Goal: Information Seeking & Learning: Learn about a topic

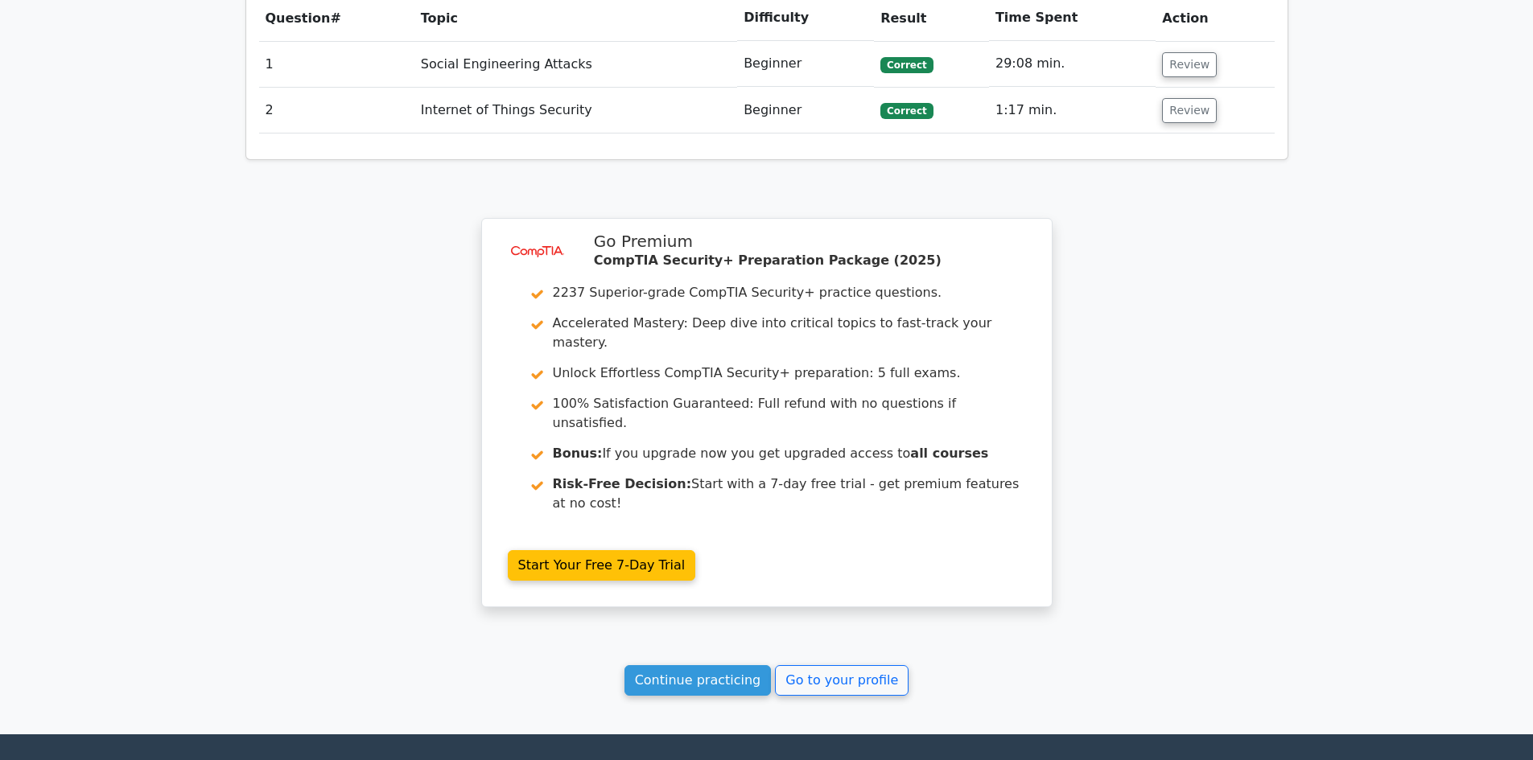
scroll to position [1207, 0]
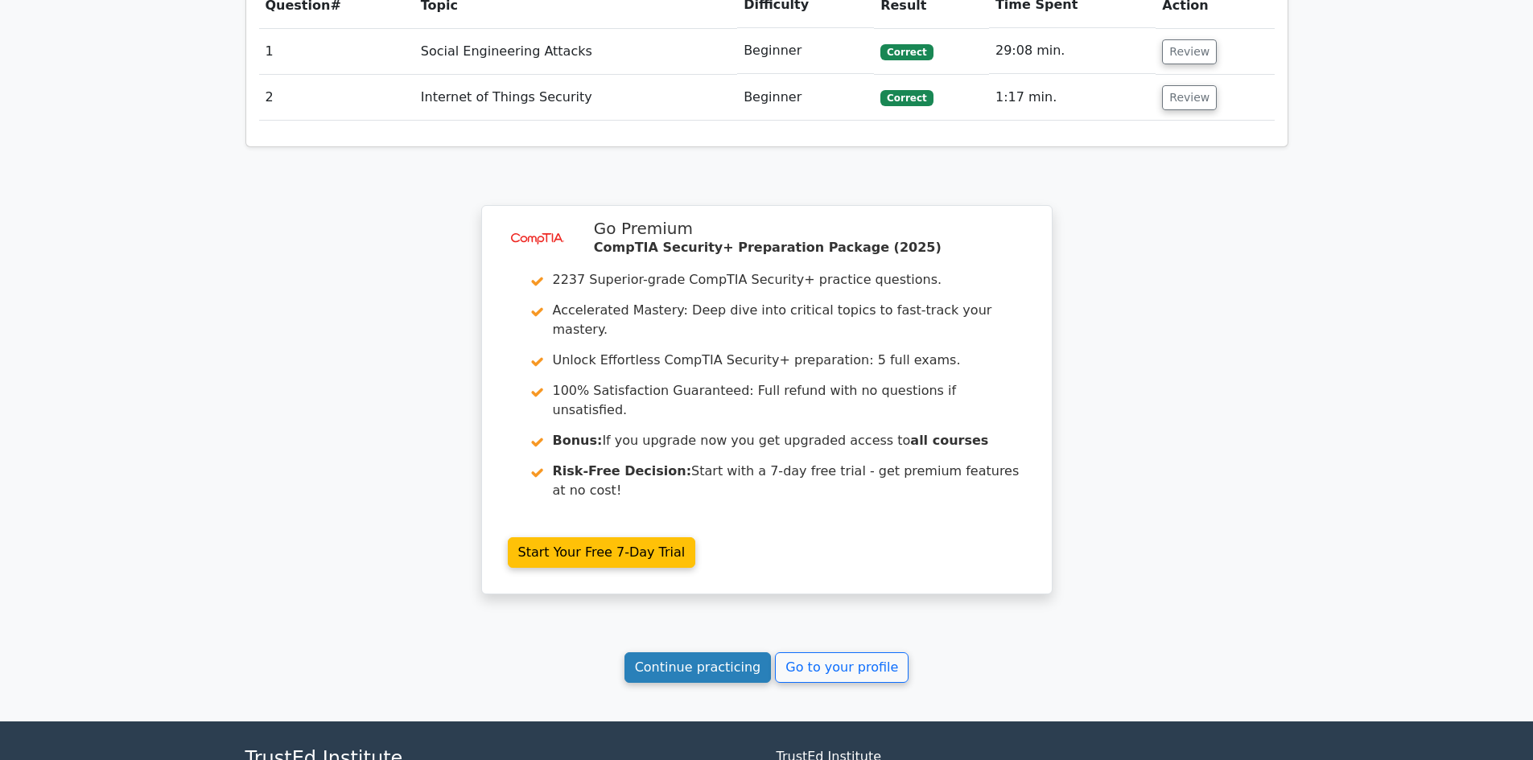
click at [684, 653] on link "Continue practicing" at bounding box center [697, 668] width 147 height 31
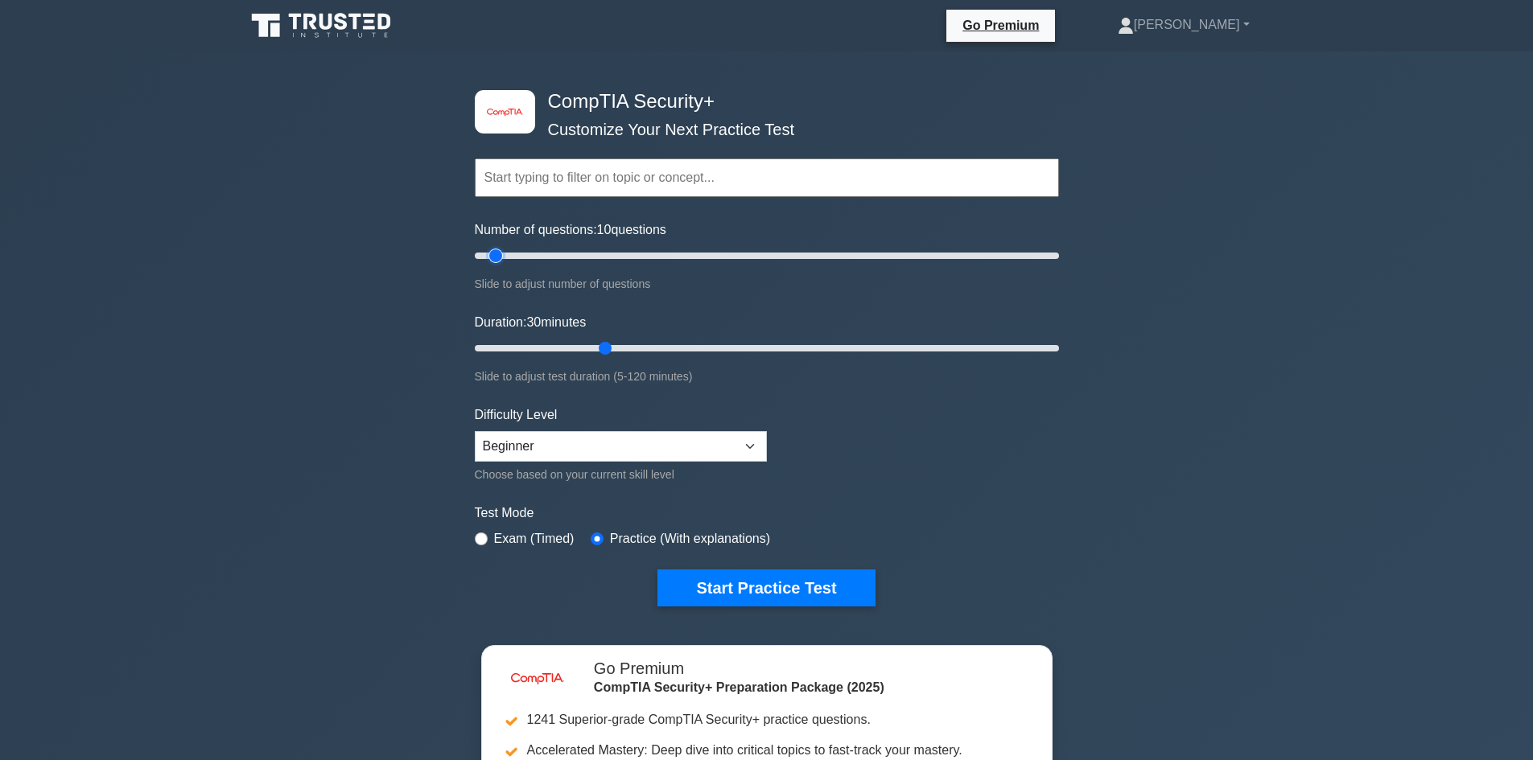
drag, startPoint x: 537, startPoint y: 253, endPoint x: 498, endPoint y: 257, distance: 39.6
type input "10"
click at [498, 257] on input "Number of questions: 10 questions" at bounding box center [767, 255] width 584 height 19
click at [751, 577] on button "Start Practice Test" at bounding box center [765, 588] width 217 height 37
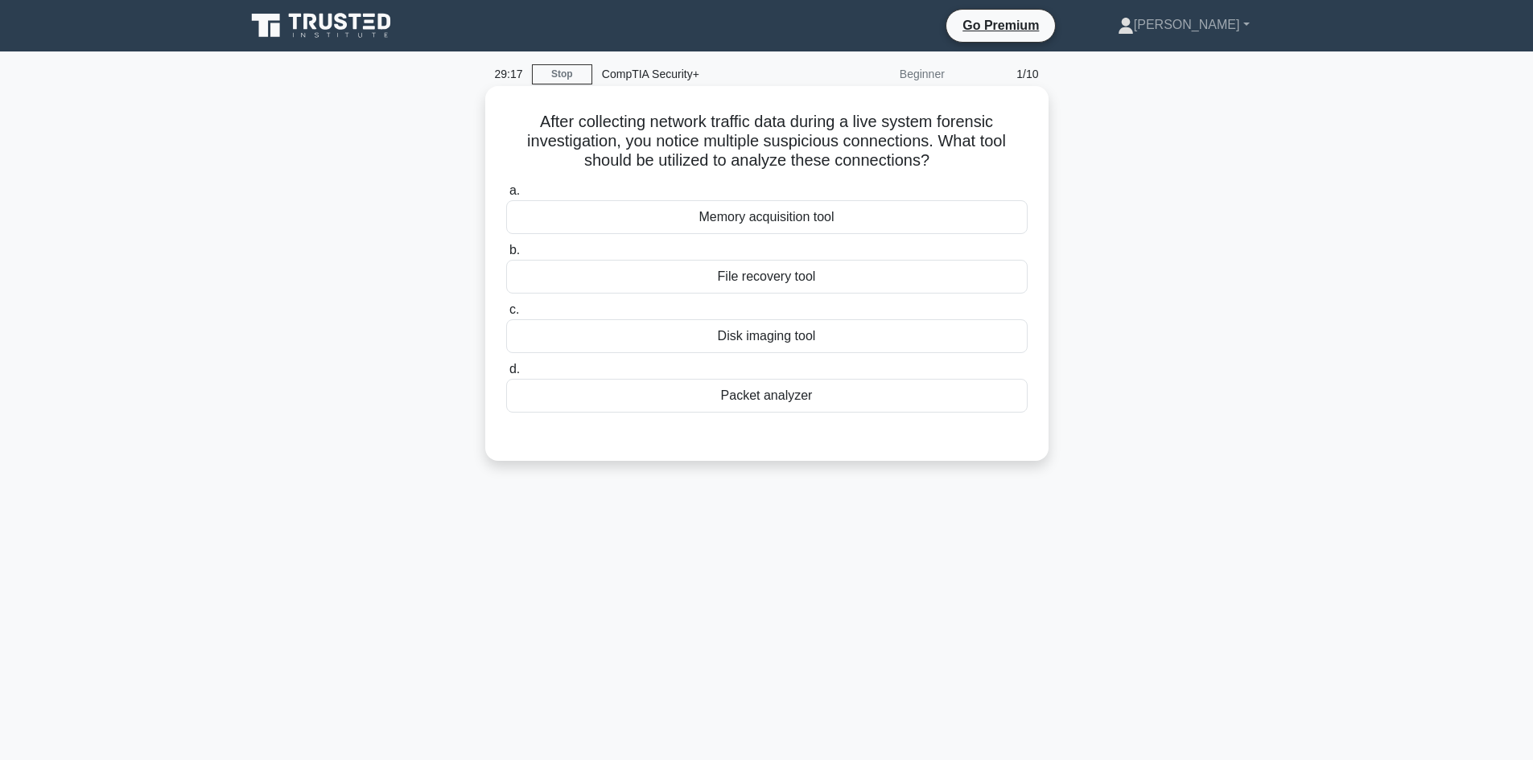
click at [721, 402] on div "Packet analyzer" at bounding box center [766, 396] width 521 height 34
click at [506, 375] on input "d. Packet analyzer" at bounding box center [506, 369] width 0 height 10
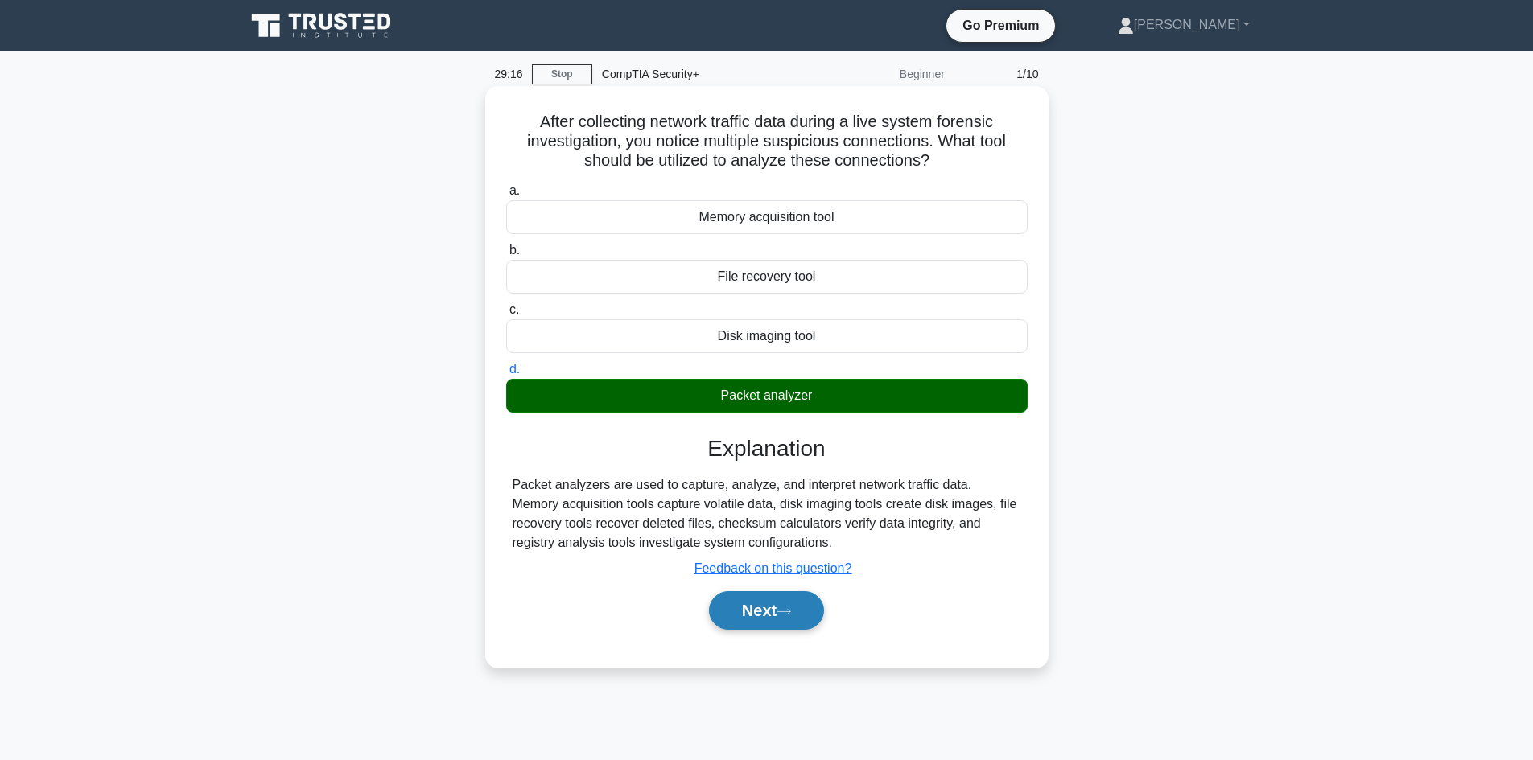
click at [769, 620] on button "Next" at bounding box center [766, 610] width 115 height 39
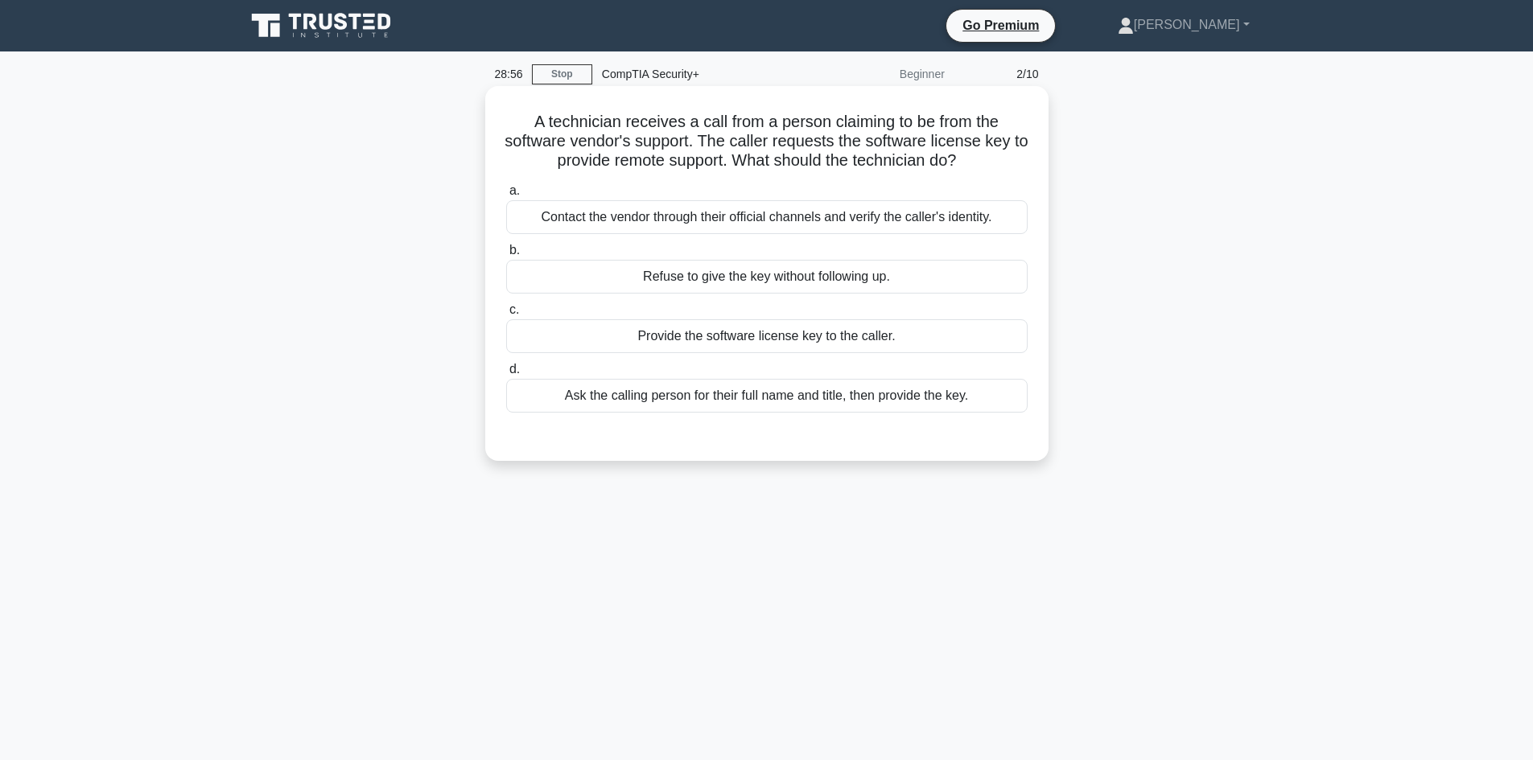
click at [850, 217] on div "Contact the vendor through their official channels and verify the caller's iden…" at bounding box center [766, 217] width 521 height 34
click at [506, 196] on input "a. Contact the vendor through their official channels and verify the caller's i…" at bounding box center [506, 191] width 0 height 10
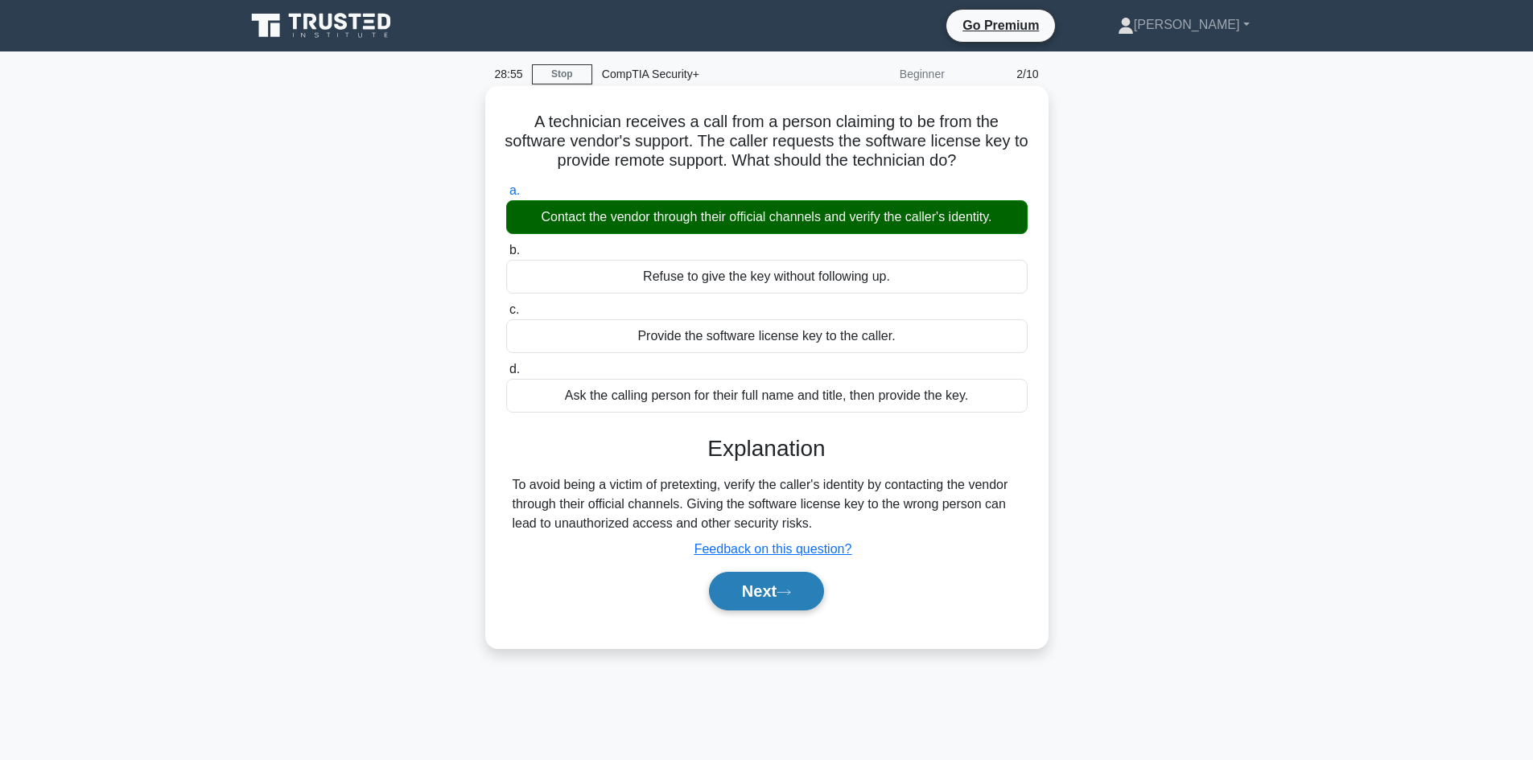
click at [788, 587] on button "Next" at bounding box center [766, 591] width 115 height 39
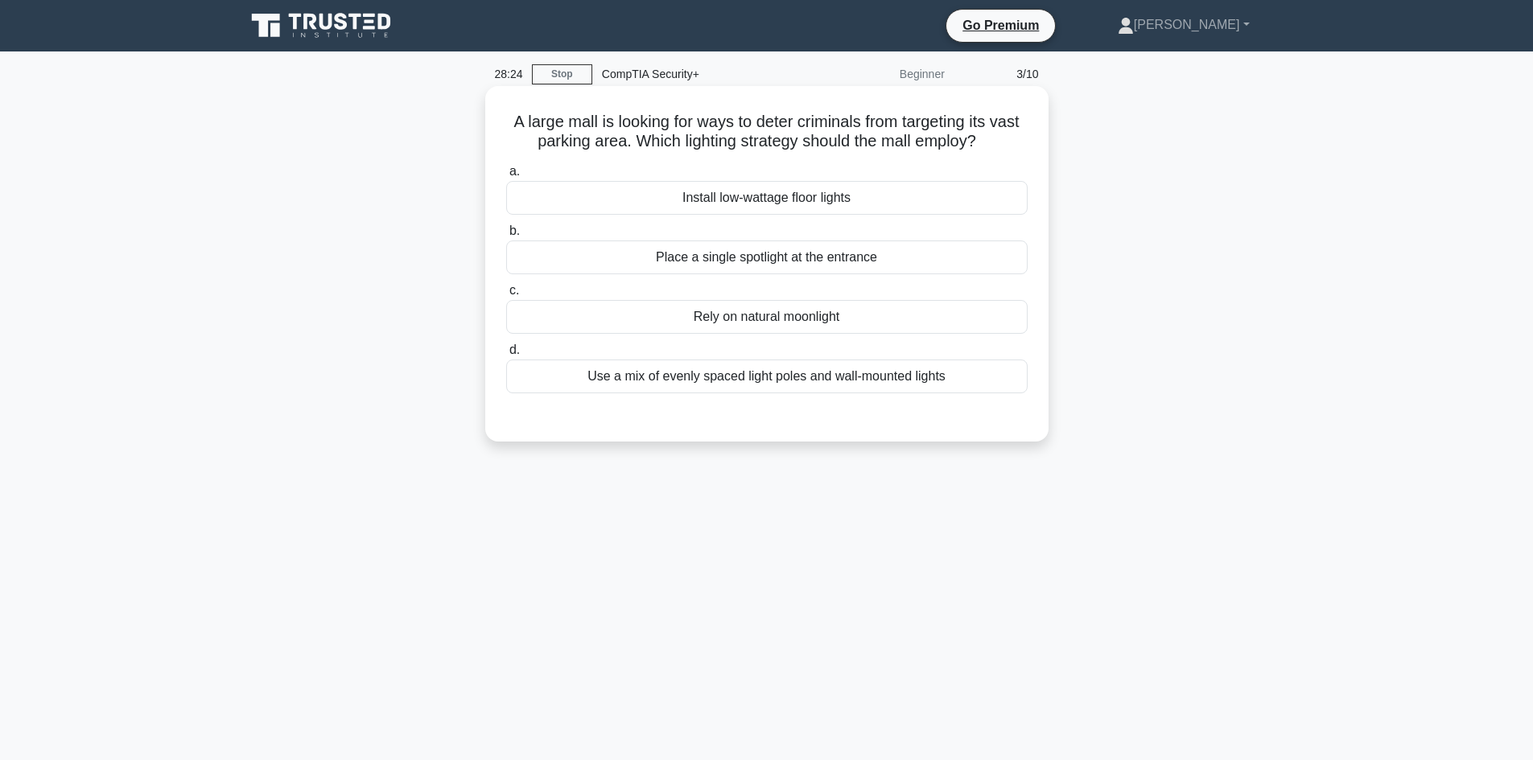
click at [942, 392] on div "Use a mix of evenly spaced light poles and wall-mounted lights" at bounding box center [766, 377] width 521 height 34
click at [506, 356] on input "d. Use a mix of evenly spaced light poles and wall-mounted lights" at bounding box center [506, 350] width 0 height 10
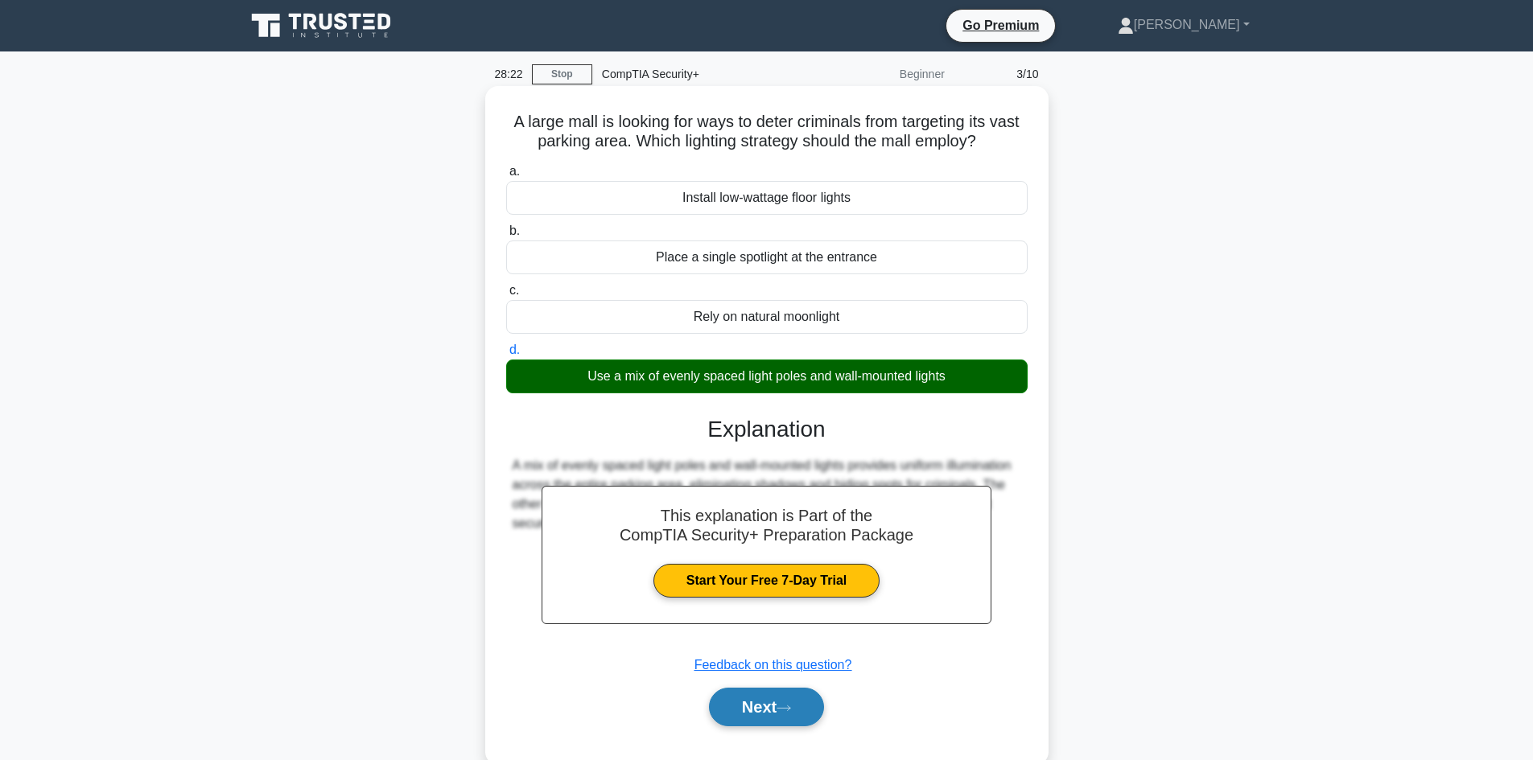
click at [766, 702] on button "Next" at bounding box center [766, 707] width 115 height 39
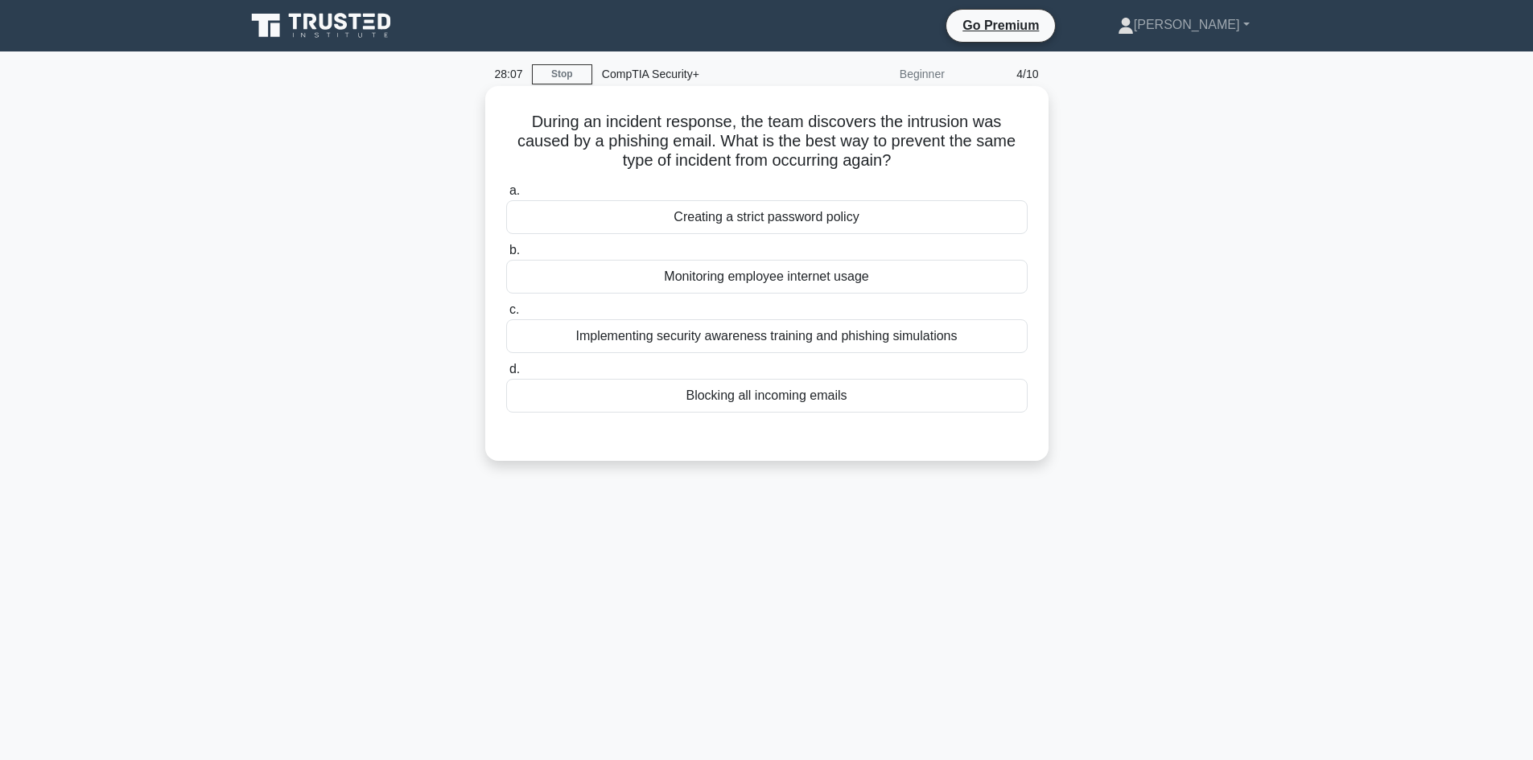
click at [949, 339] on div "Implementing security awareness training and phishing simulations" at bounding box center [766, 336] width 521 height 34
click at [506, 315] on input "c. Implementing security awareness training and phishing simulations" at bounding box center [506, 310] width 0 height 10
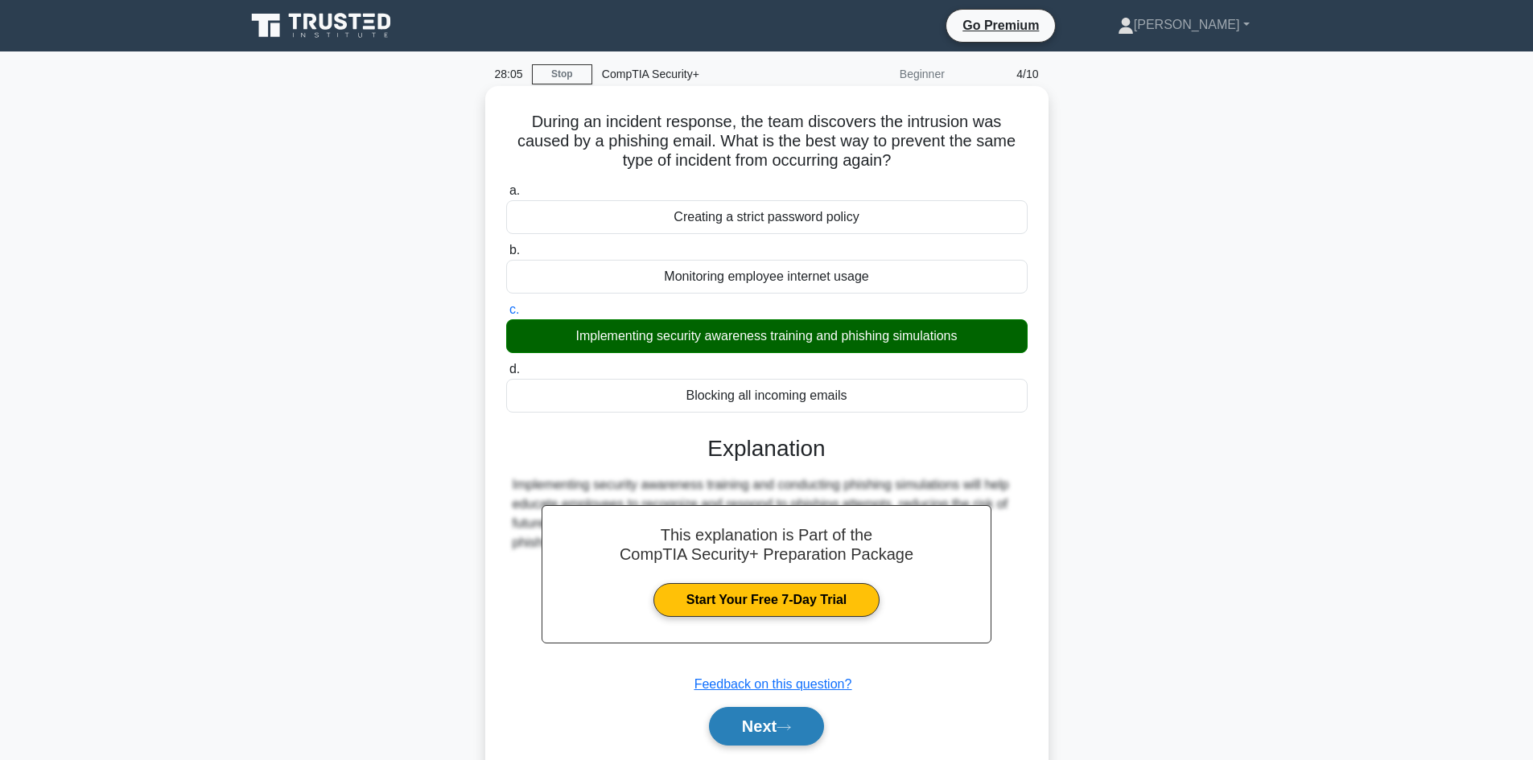
click at [759, 723] on button "Next" at bounding box center [766, 726] width 115 height 39
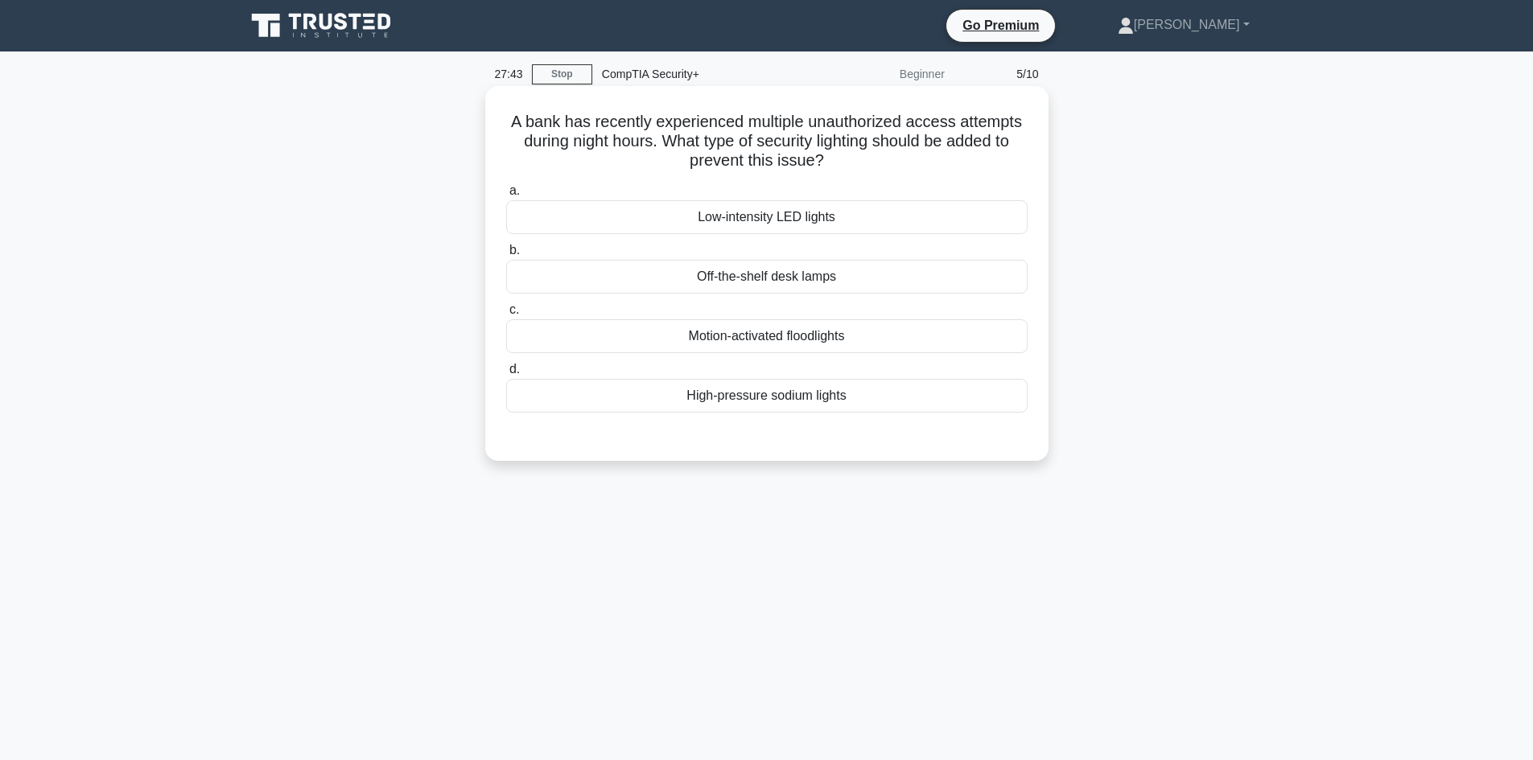
click at [854, 346] on div "Motion-activated floodlights" at bounding box center [766, 336] width 521 height 34
click at [506, 315] on input "c. Motion-activated floodlights" at bounding box center [506, 310] width 0 height 10
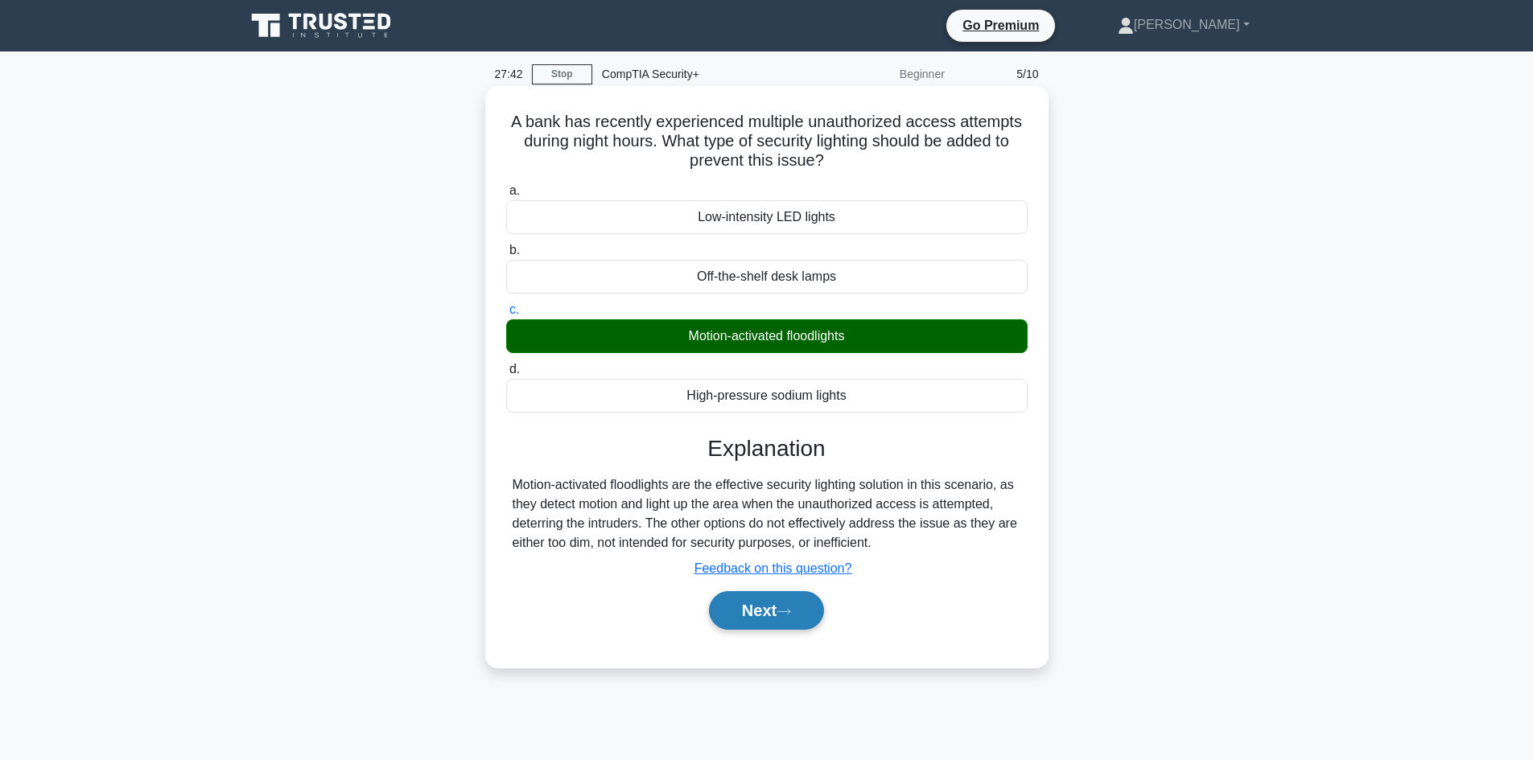
click at [779, 616] on button "Next" at bounding box center [766, 610] width 115 height 39
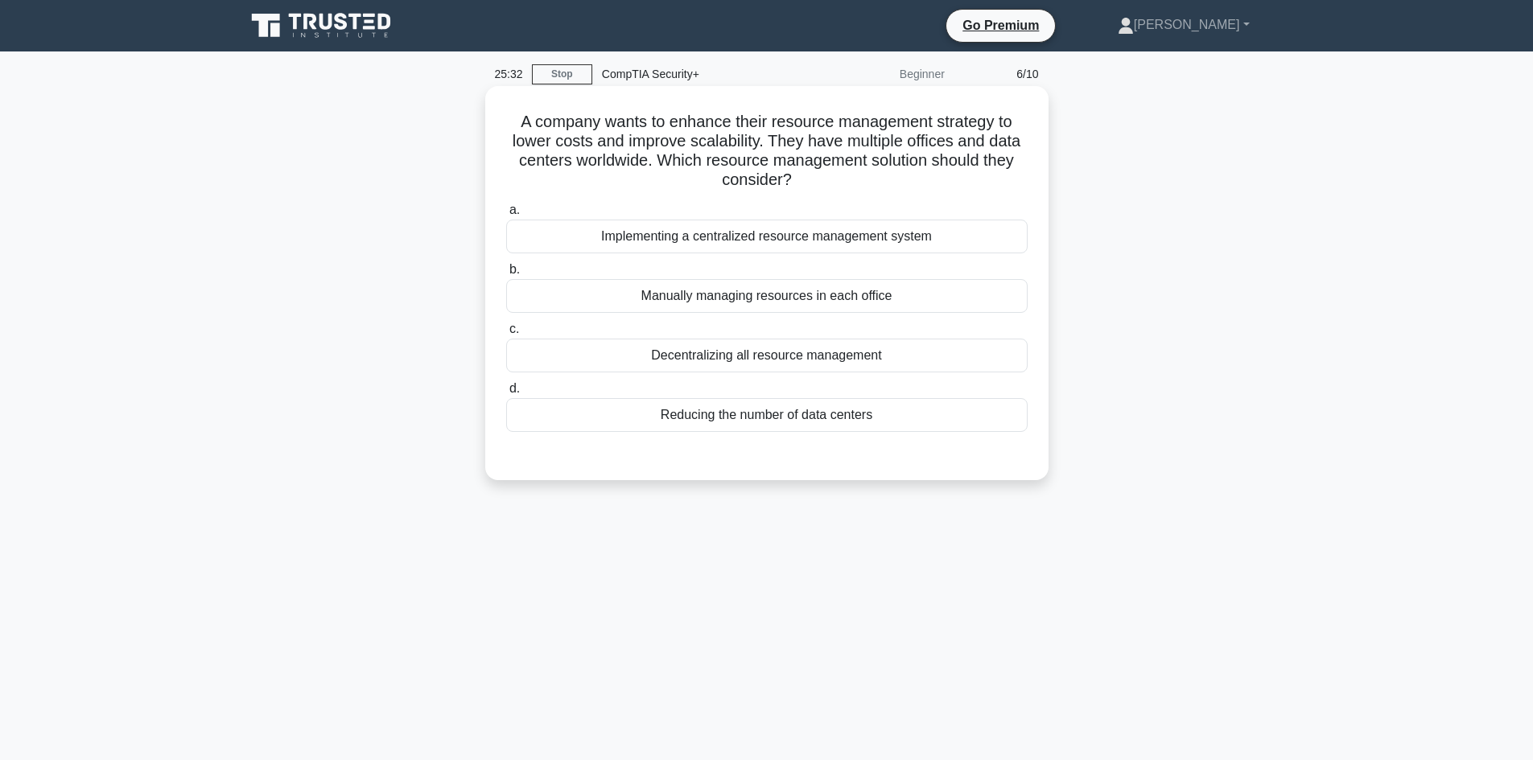
click at [575, 350] on div "Decentralizing all resource management" at bounding box center [766, 356] width 521 height 34
click at [506, 335] on input "c. Decentralizing all resource management" at bounding box center [506, 329] width 0 height 10
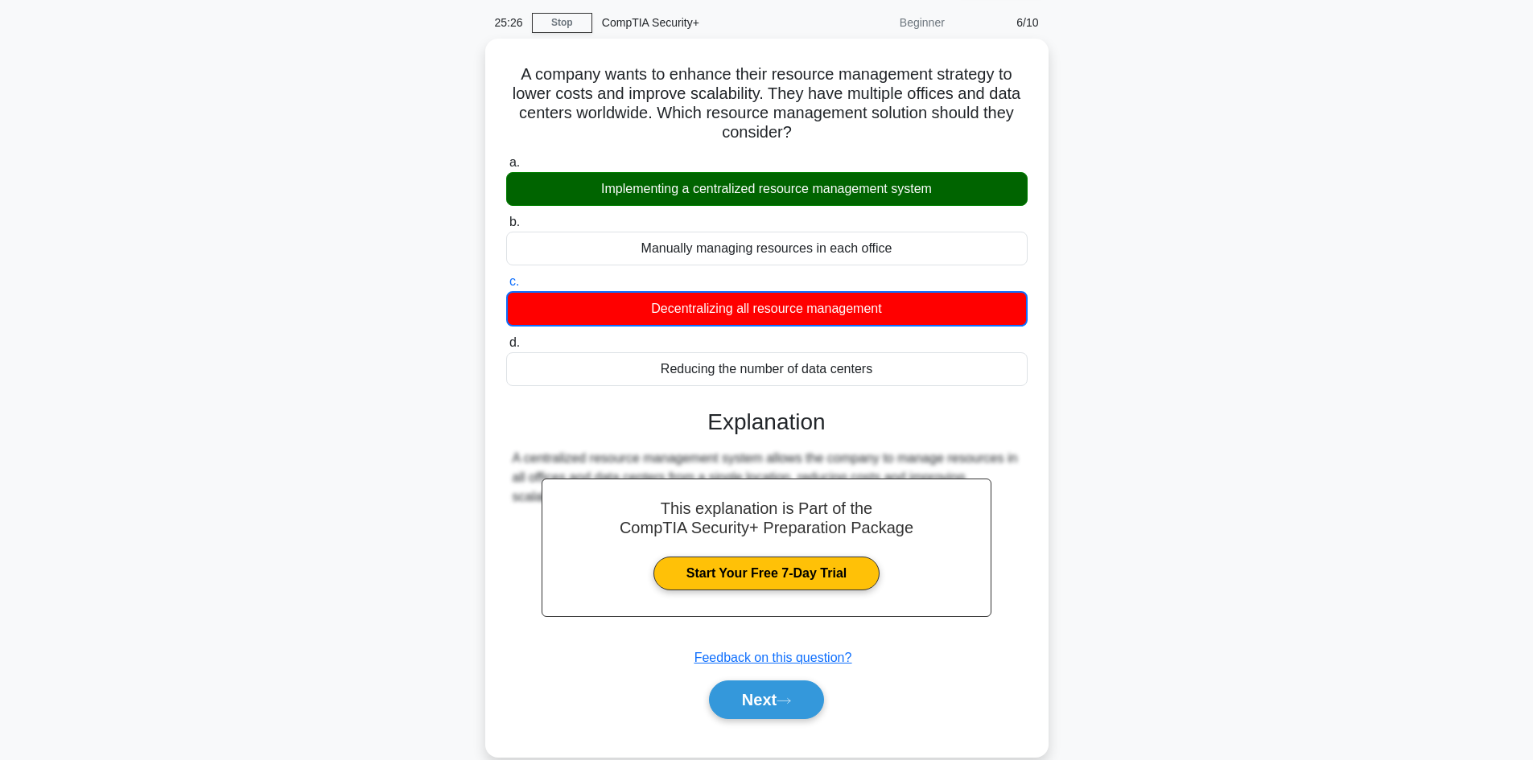
scroll to position [109, 0]
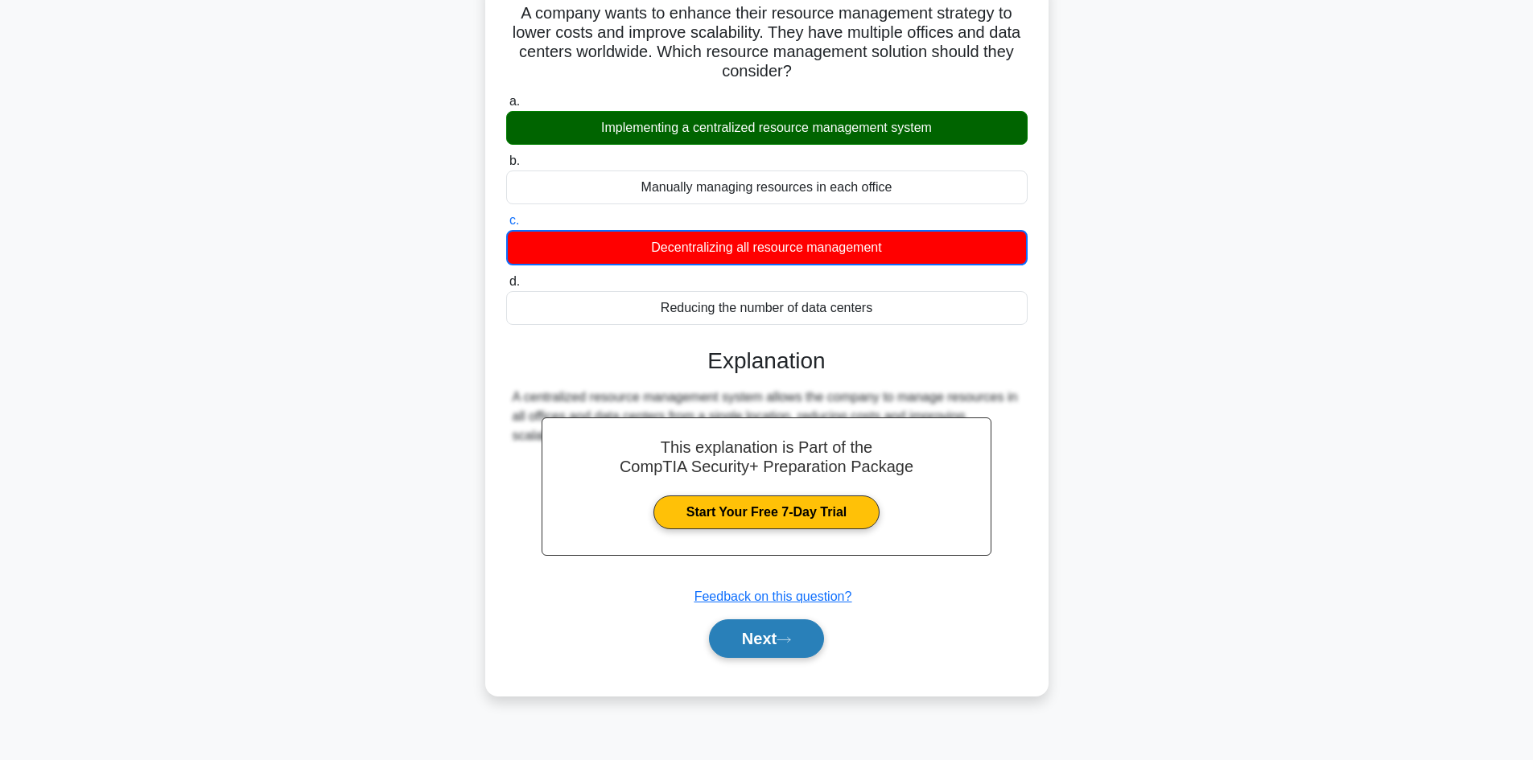
click at [772, 648] on button "Next" at bounding box center [766, 639] width 115 height 39
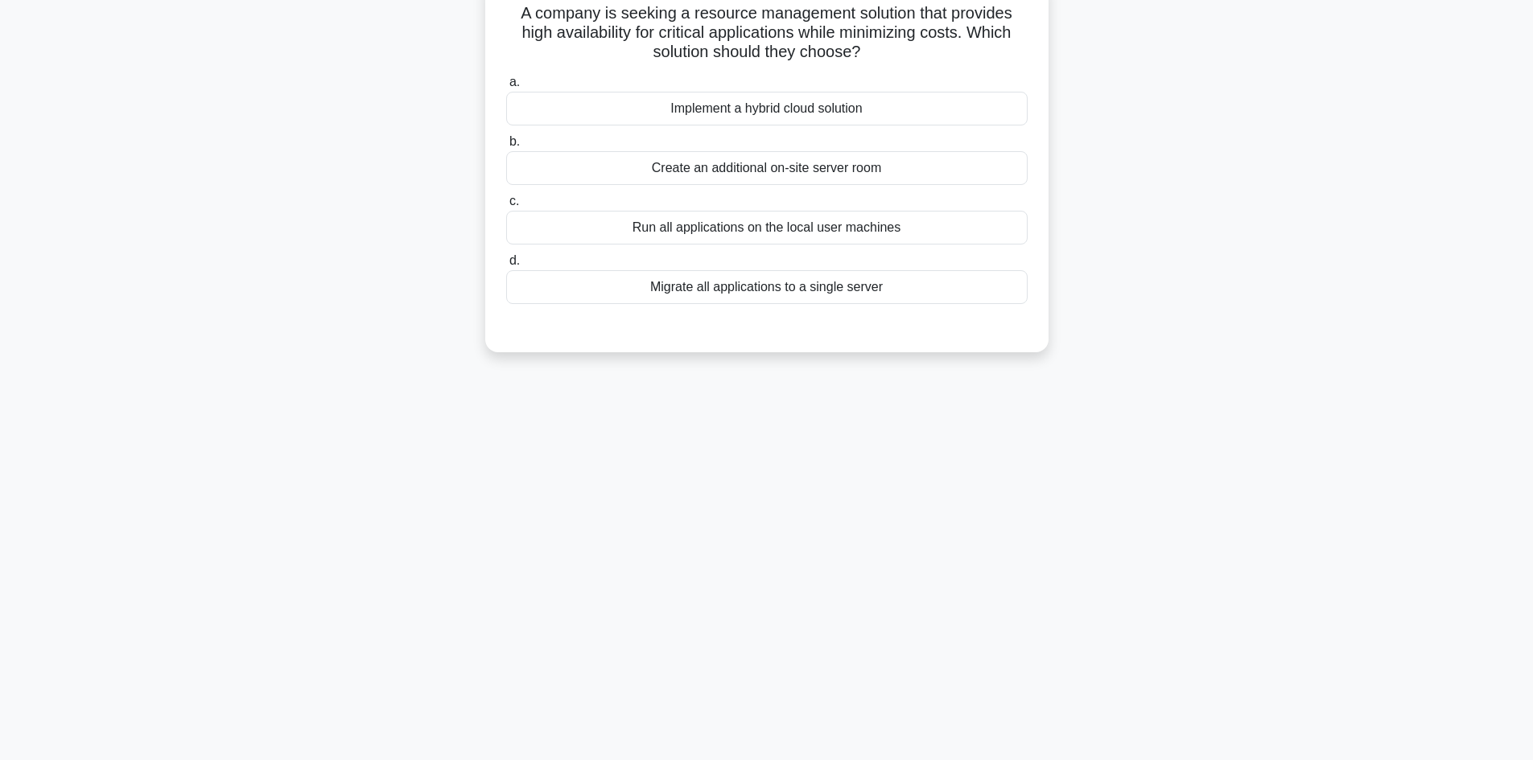
click at [780, 107] on div "Implement a hybrid cloud solution" at bounding box center [766, 109] width 521 height 34
click at [506, 88] on input "a. Implement a hybrid cloud solution" at bounding box center [506, 82] width 0 height 10
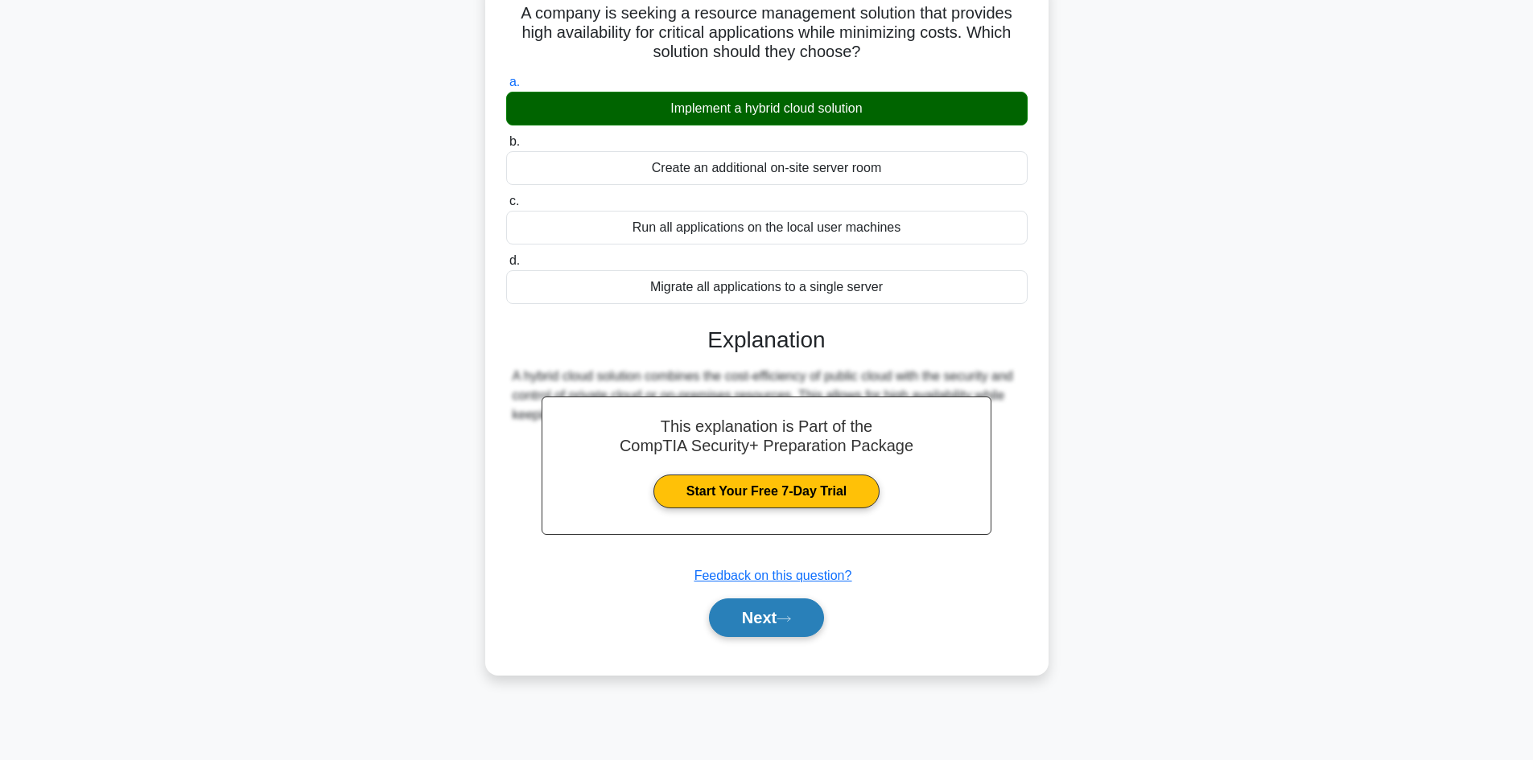
click at [759, 620] on button "Next" at bounding box center [766, 618] width 115 height 39
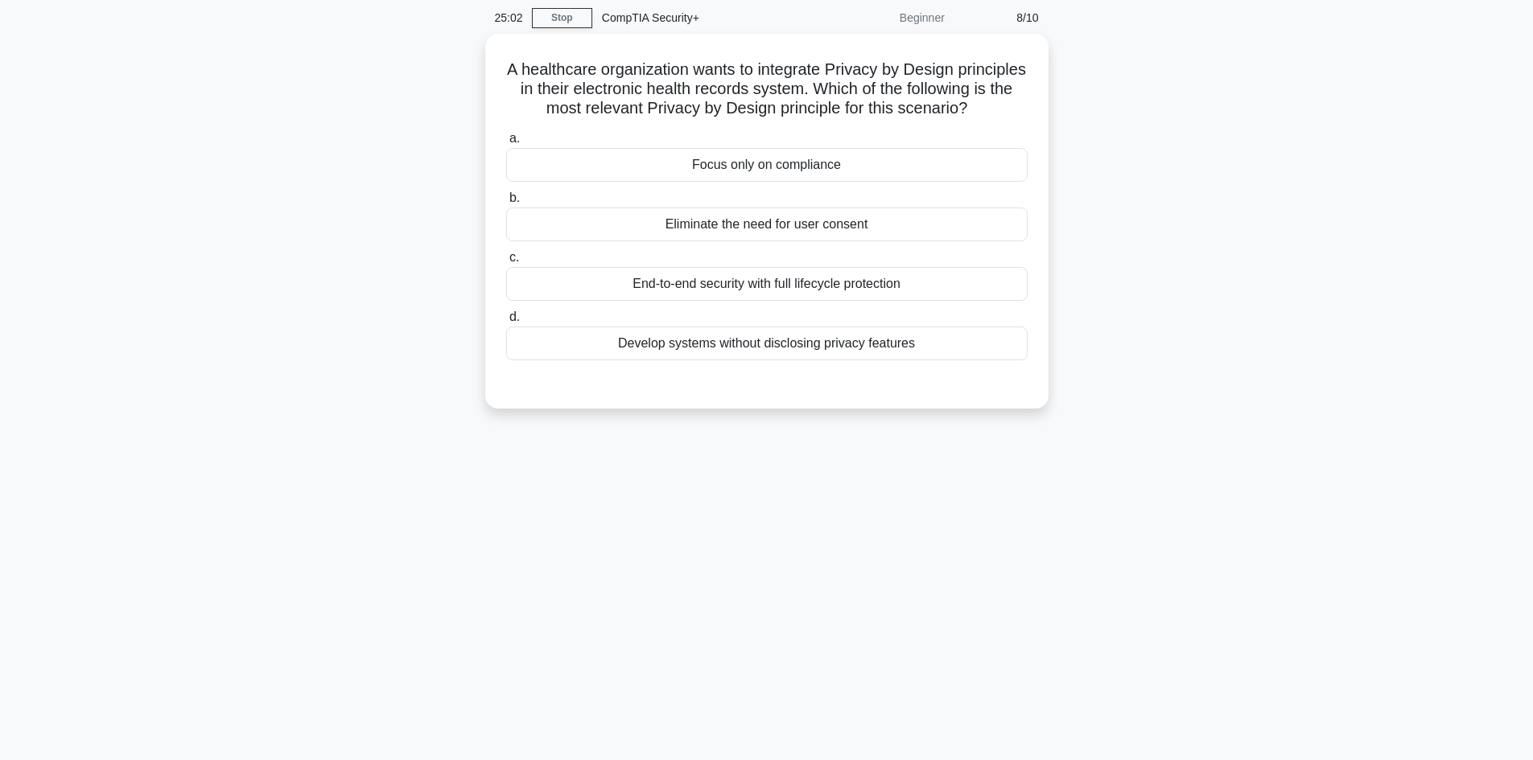
scroll to position [28, 0]
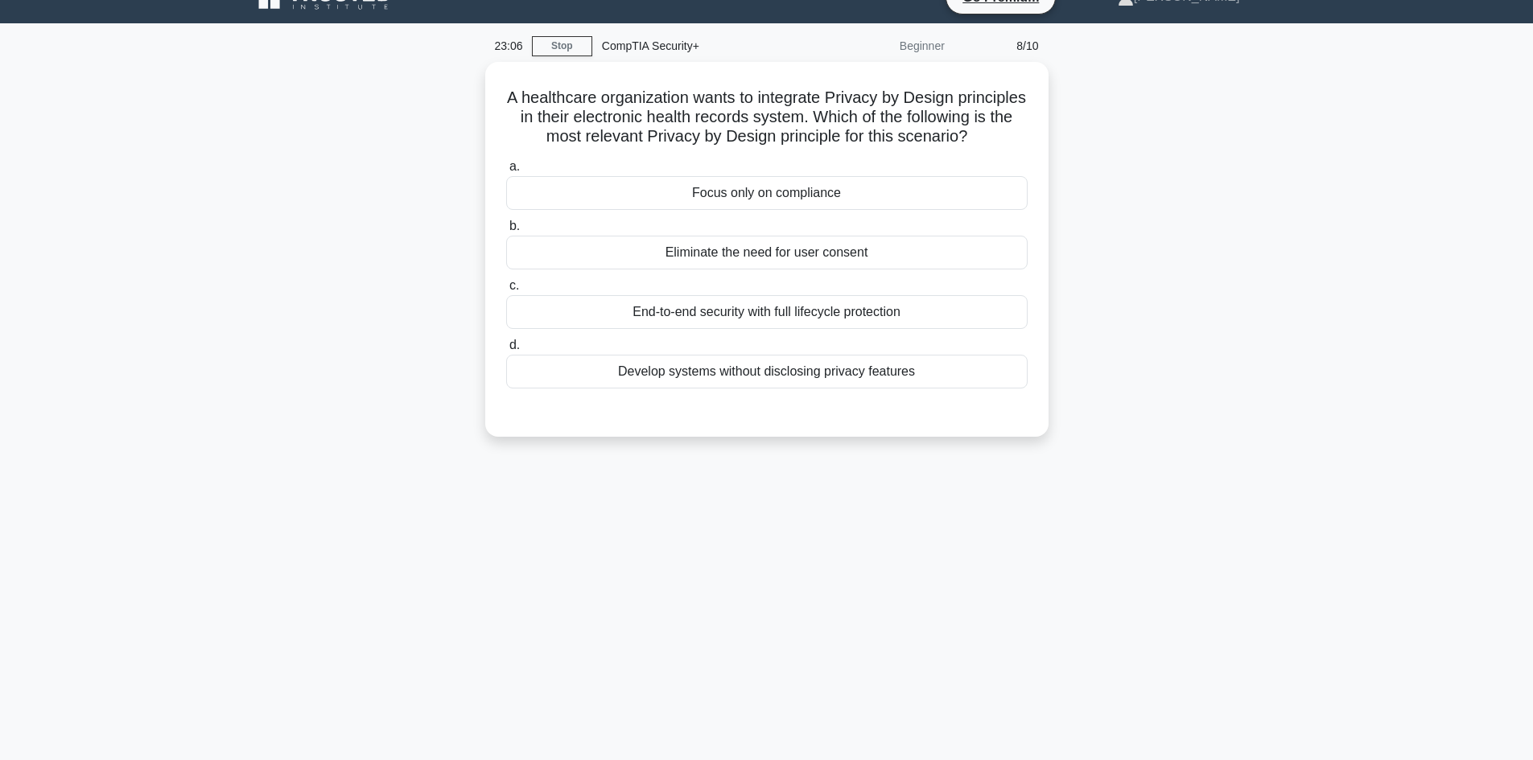
click at [204, 278] on main "23:06 Stop CompTIA Security+ Beginner 8/10 A healthcare organization wants to i…" at bounding box center [766, 431] width 1533 height 817
click at [700, 325] on div "End-to-end security with full lifecycle protection" at bounding box center [766, 308] width 521 height 34
click at [506, 287] on input "c. End-to-end security with full lifecycle protection" at bounding box center [506, 282] width 0 height 10
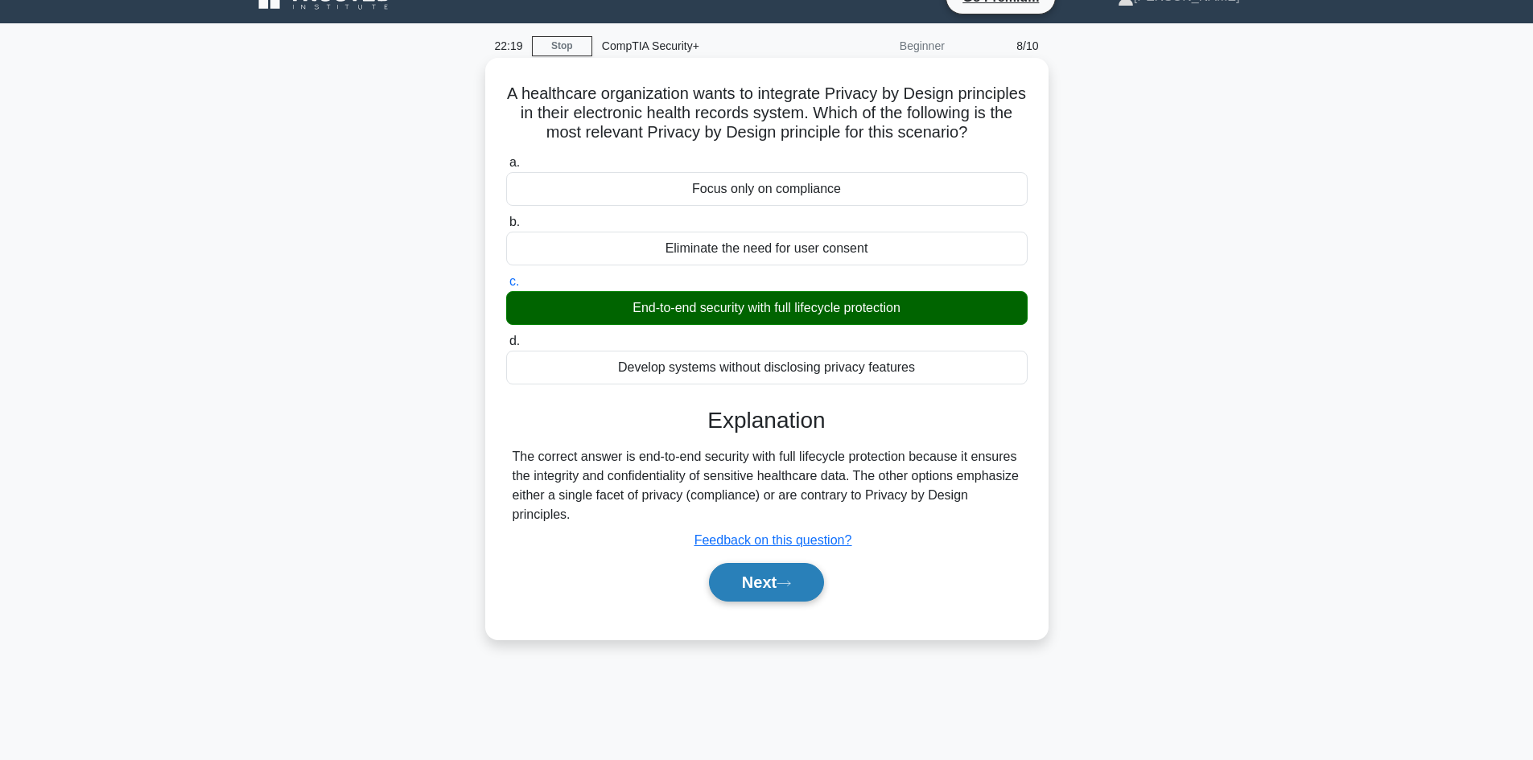
click at [814, 602] on button "Next" at bounding box center [766, 582] width 115 height 39
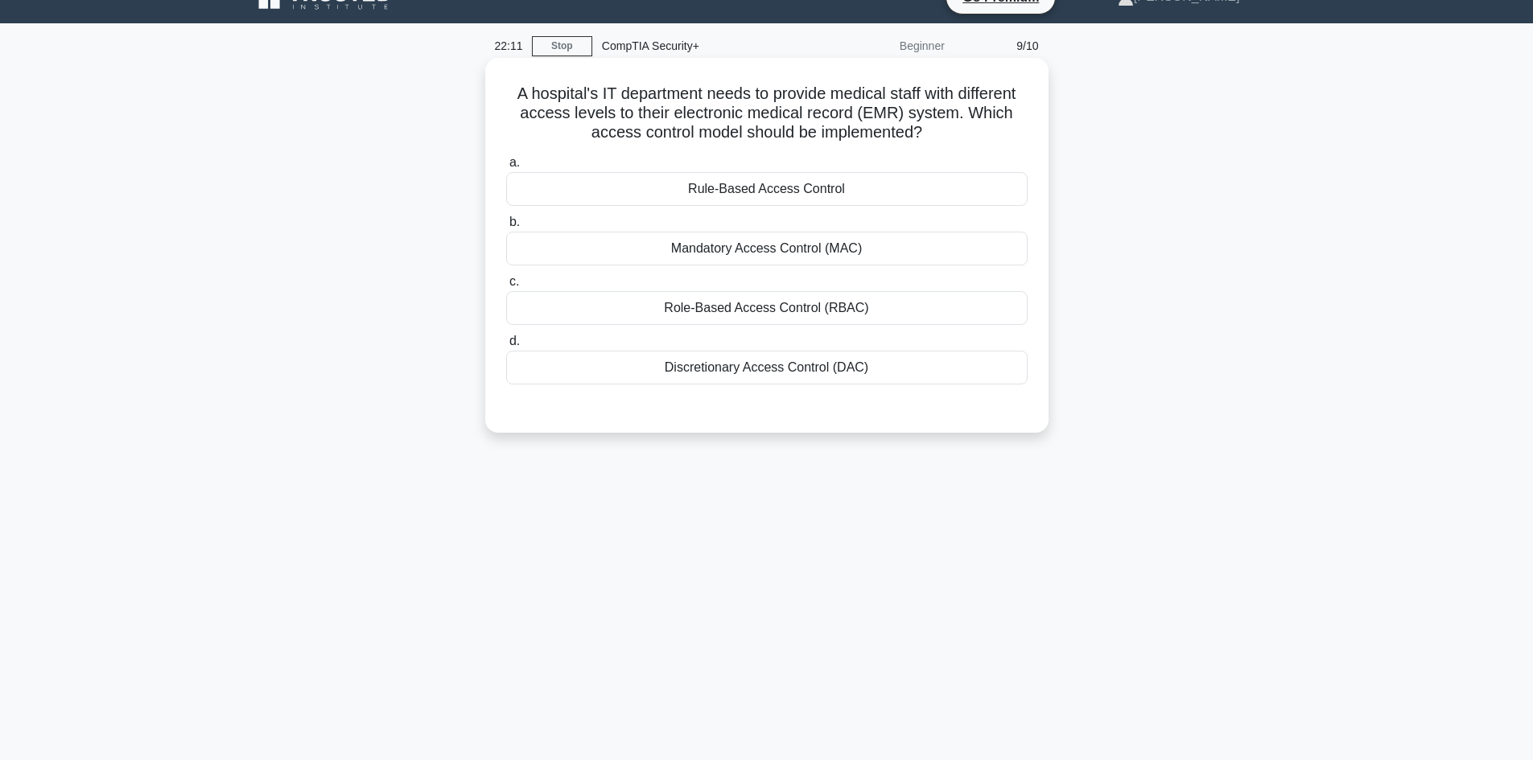
click at [797, 189] on div "Rule-Based Access Control" at bounding box center [766, 189] width 521 height 34
click at [506, 168] on input "a. Rule-Based Access Control" at bounding box center [506, 163] width 0 height 10
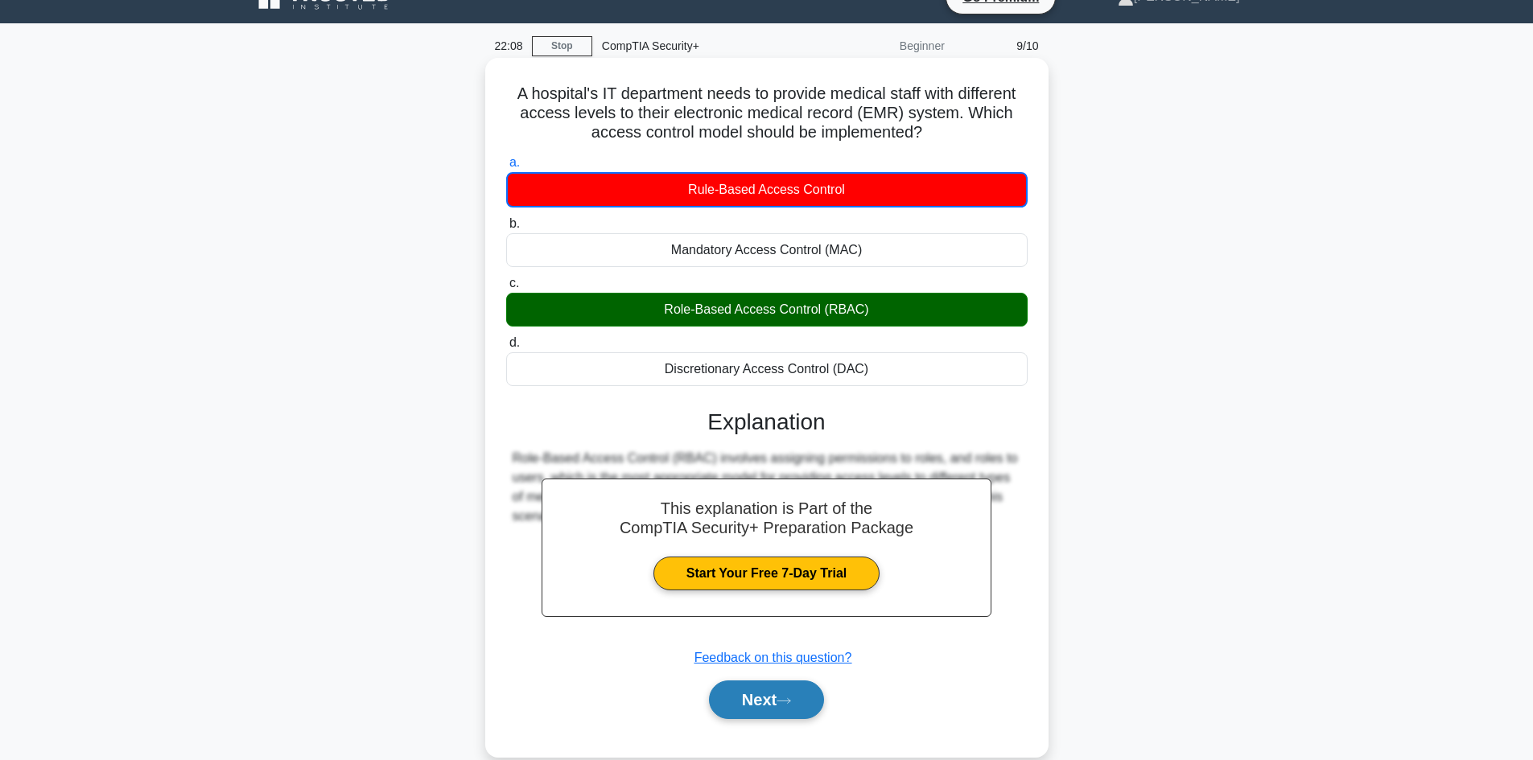
click at [775, 690] on button "Next" at bounding box center [766, 700] width 115 height 39
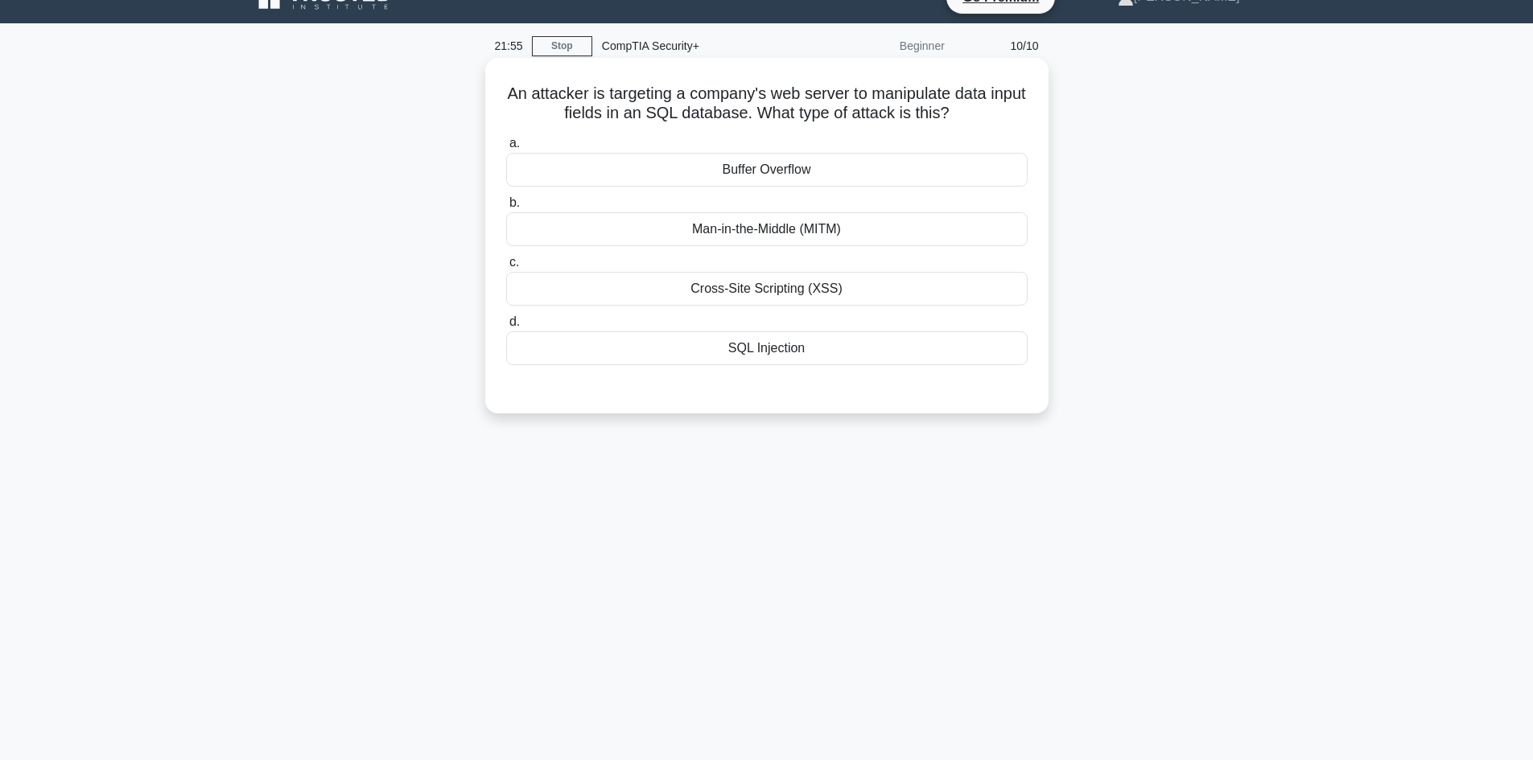
click at [840, 348] on div "SQL Injection" at bounding box center [766, 348] width 521 height 34
click at [506, 327] on input "d. SQL Injection" at bounding box center [506, 322] width 0 height 10
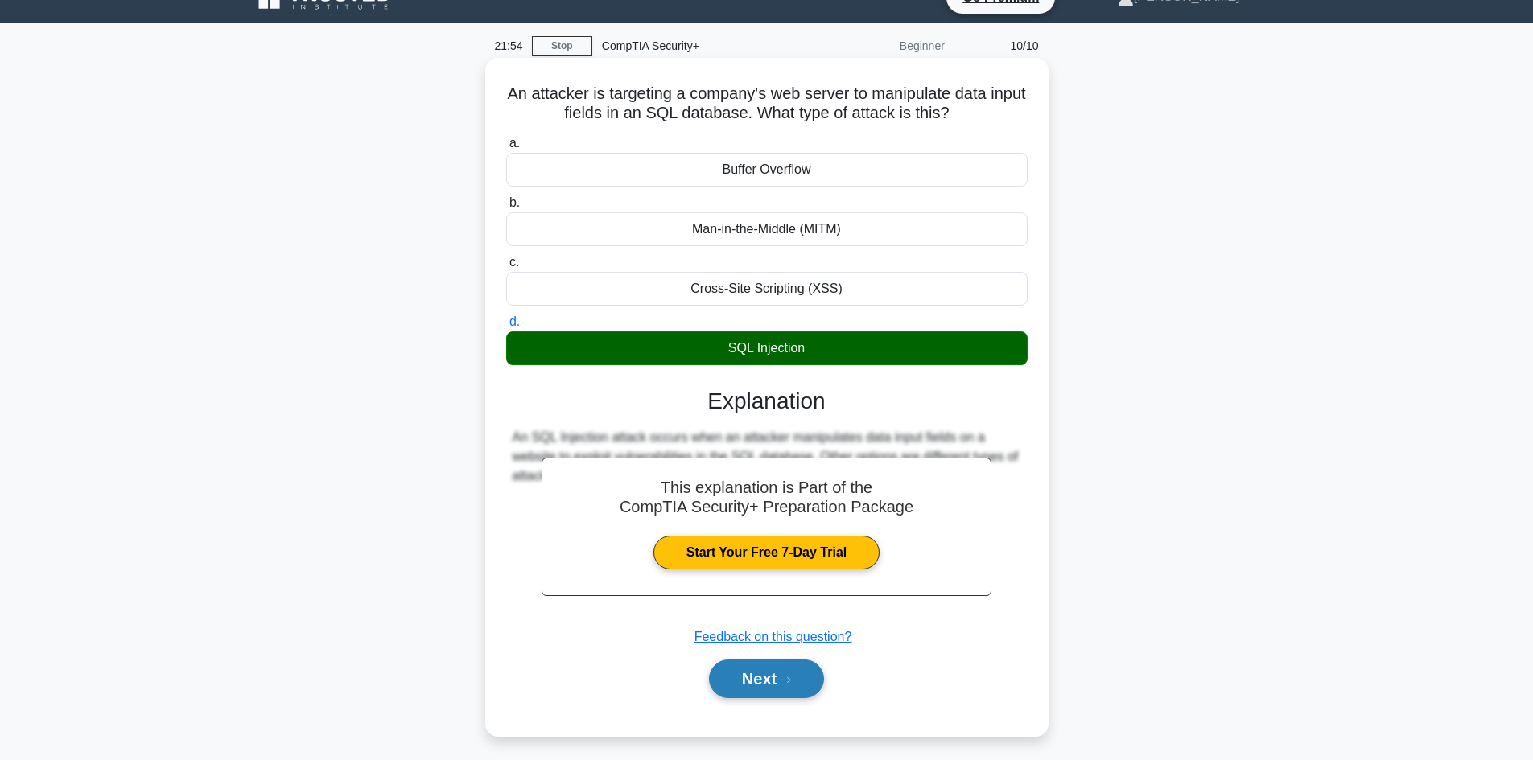
click at [783, 678] on icon at bounding box center [783, 680] width 14 height 9
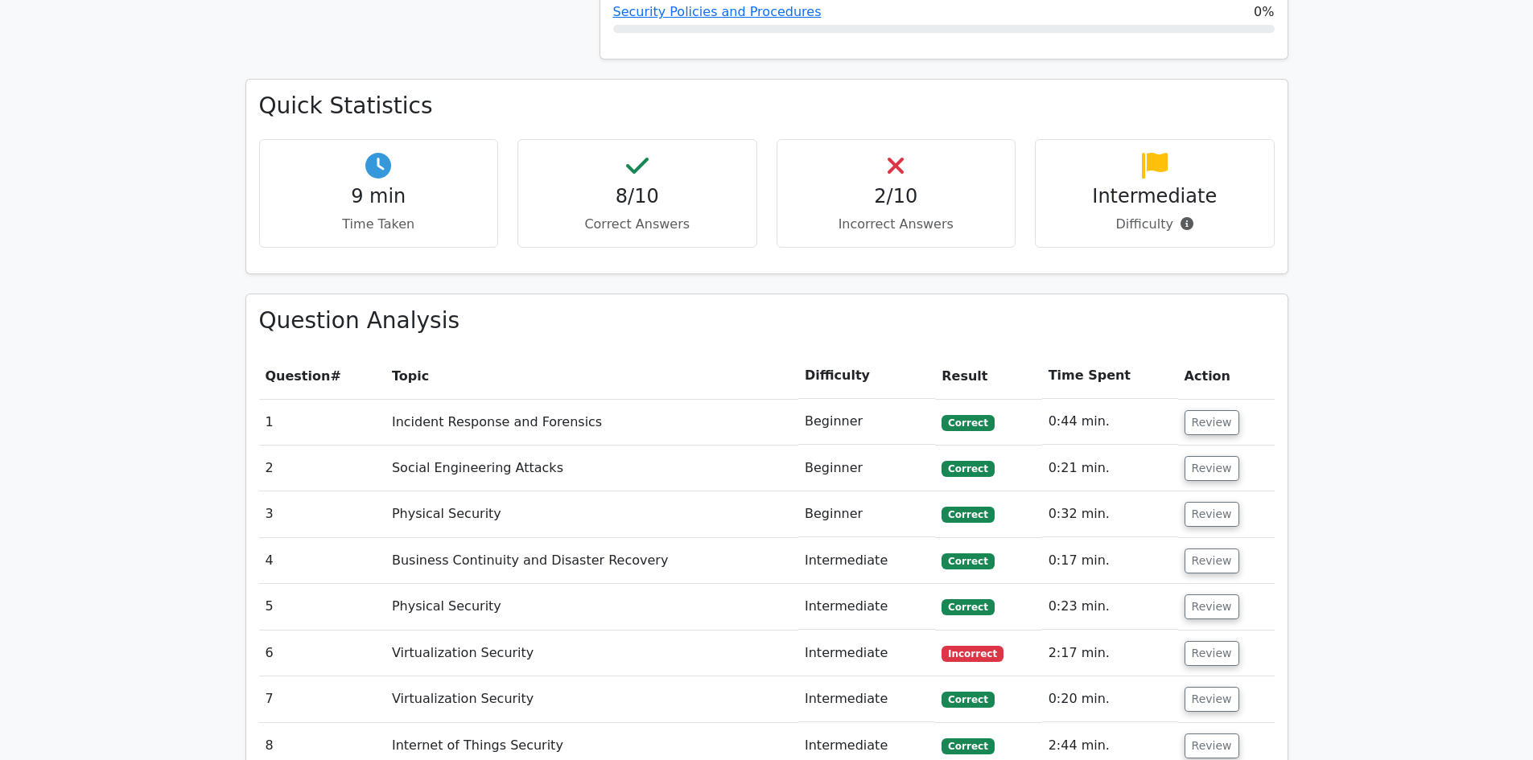
scroll to position [1207, 0]
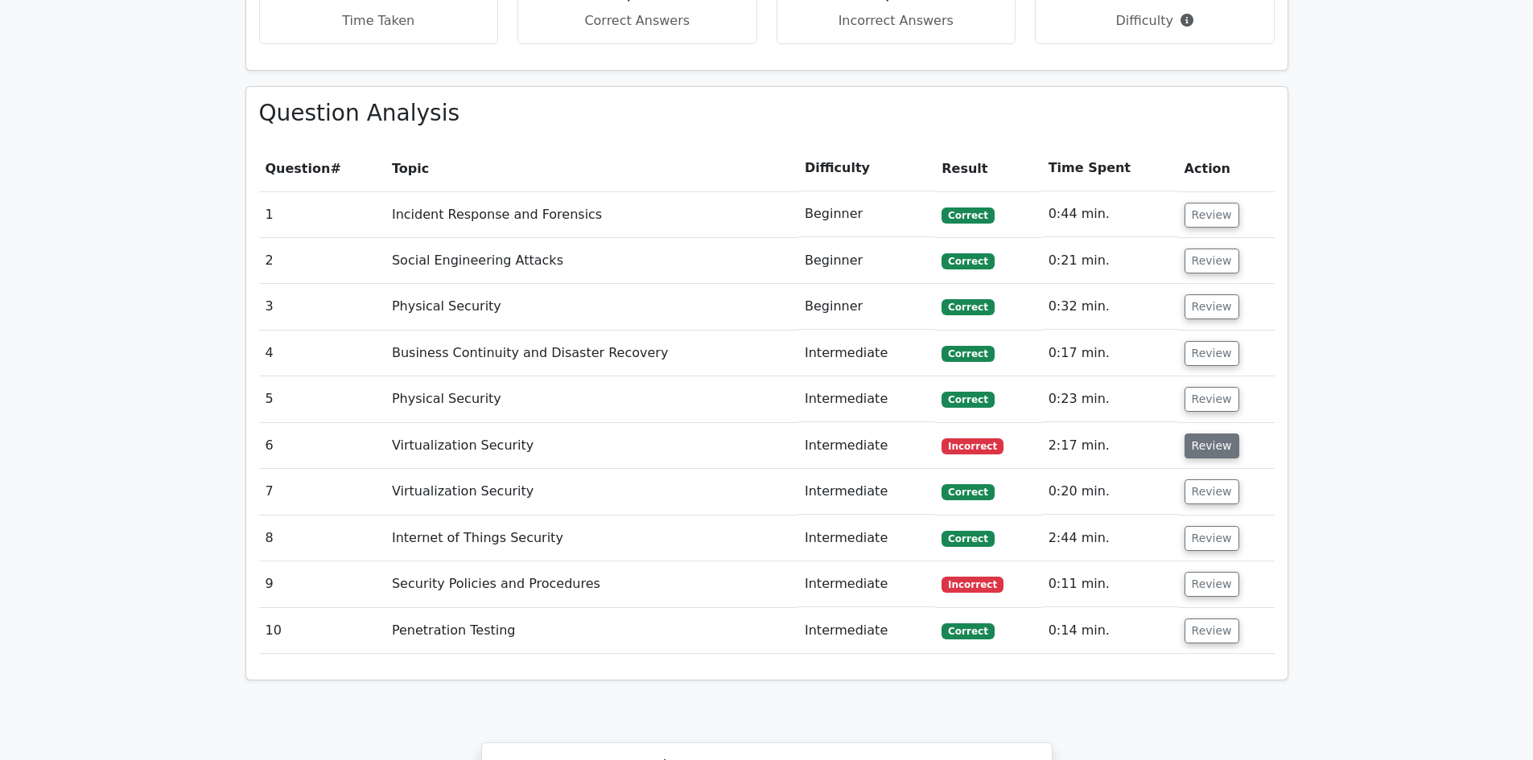
click at [1200, 434] on button "Review" at bounding box center [1211, 446] width 55 height 25
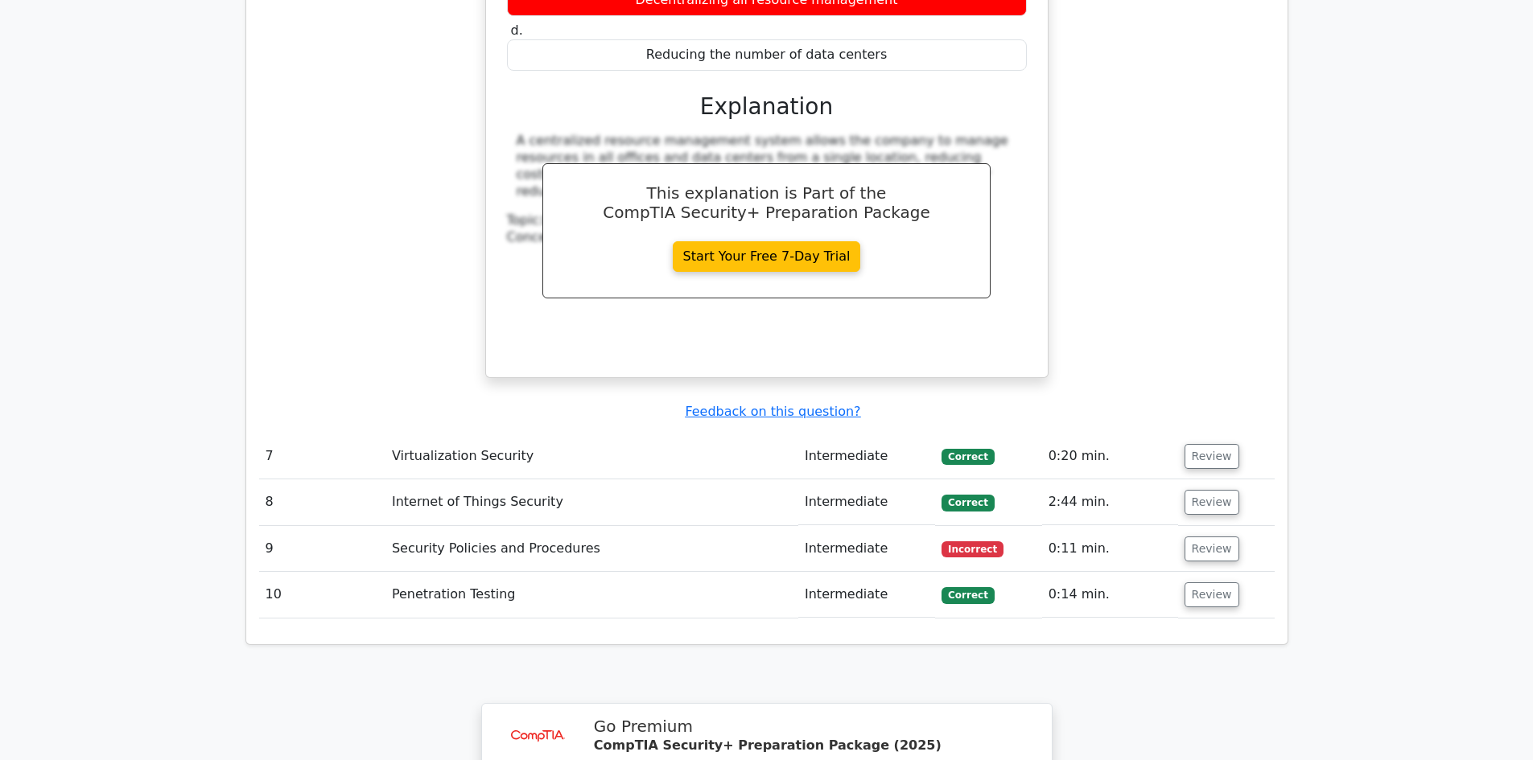
scroll to position [2011, 0]
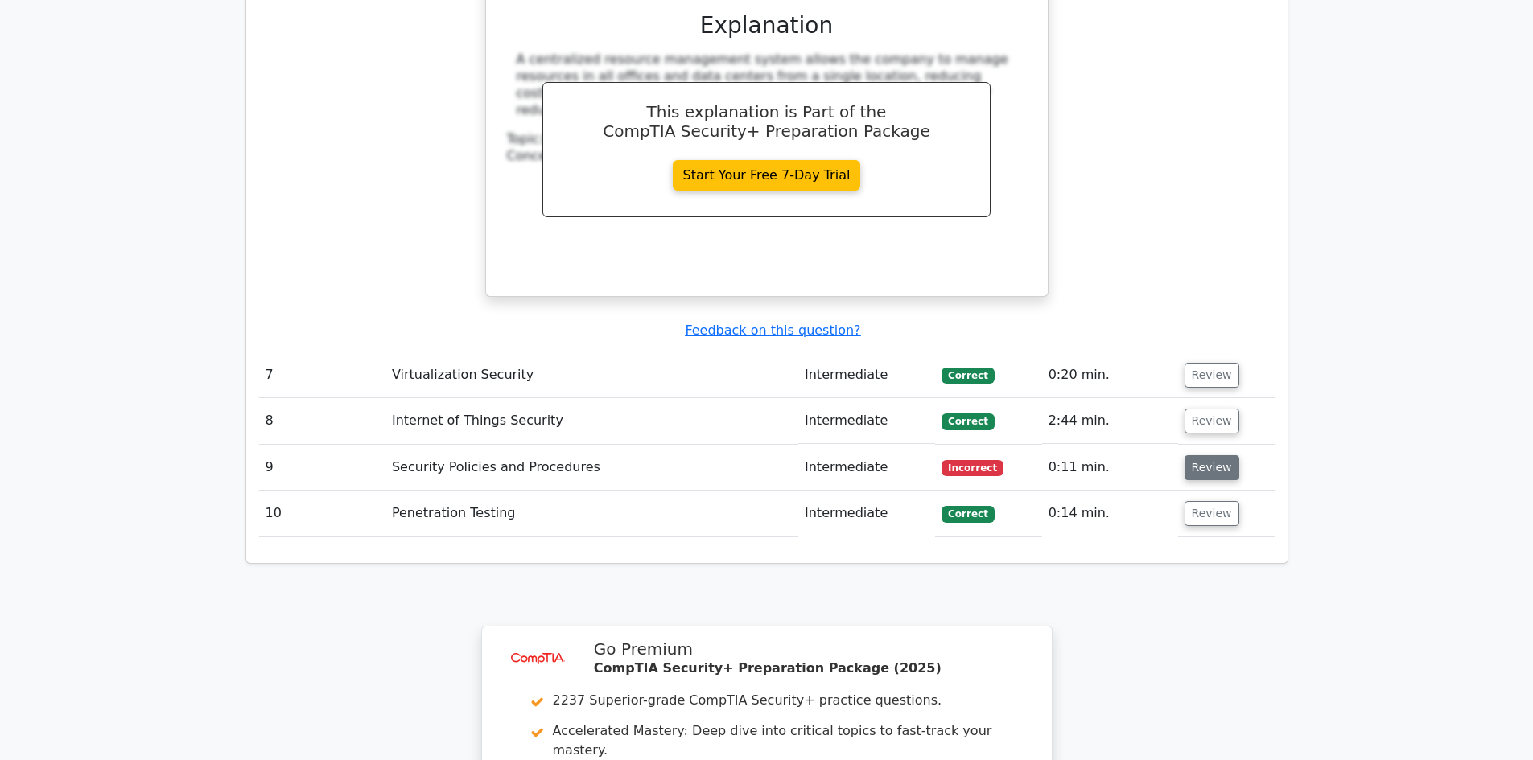
click at [1219, 455] on button "Review" at bounding box center [1211, 467] width 55 height 25
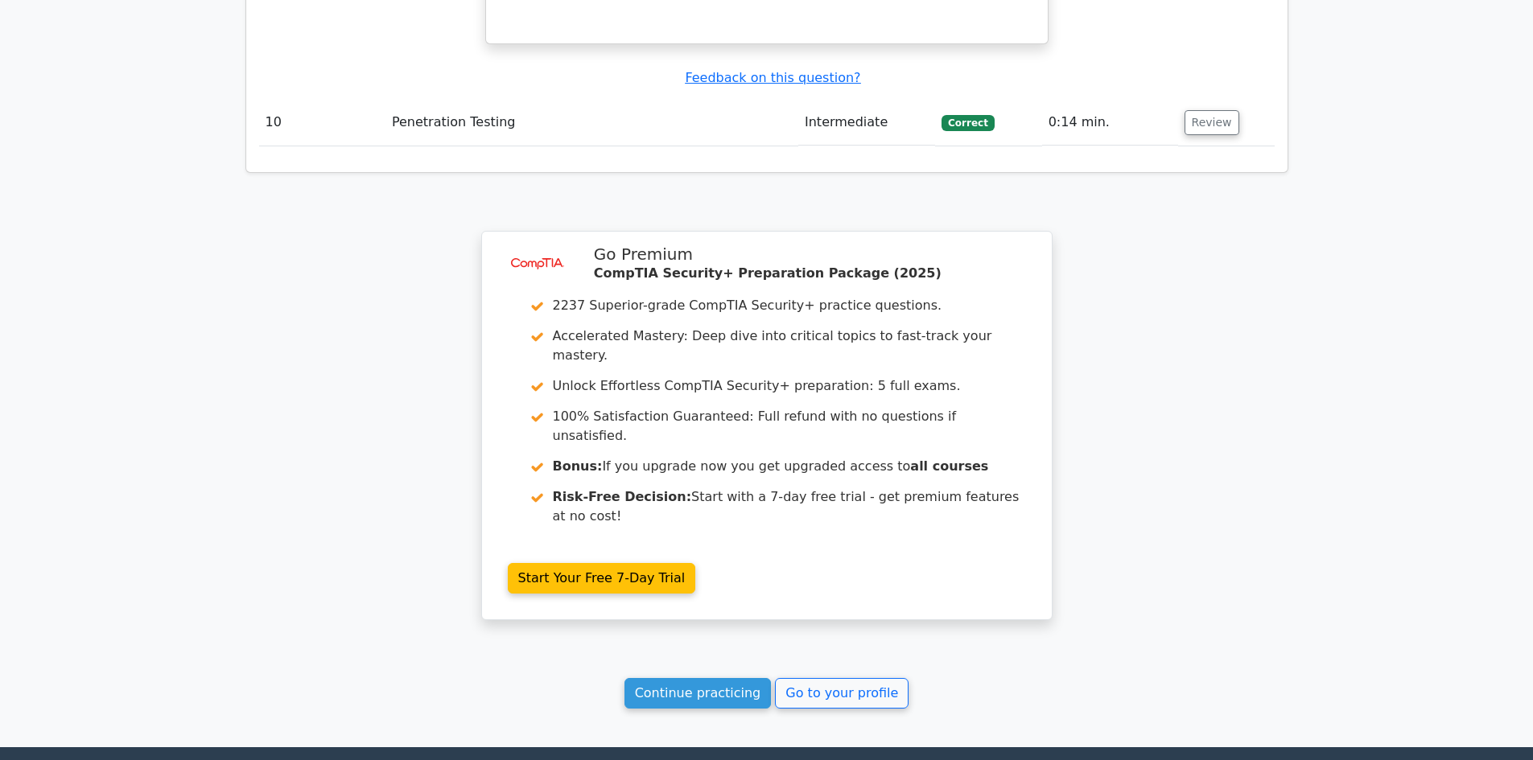
scroll to position [3149, 0]
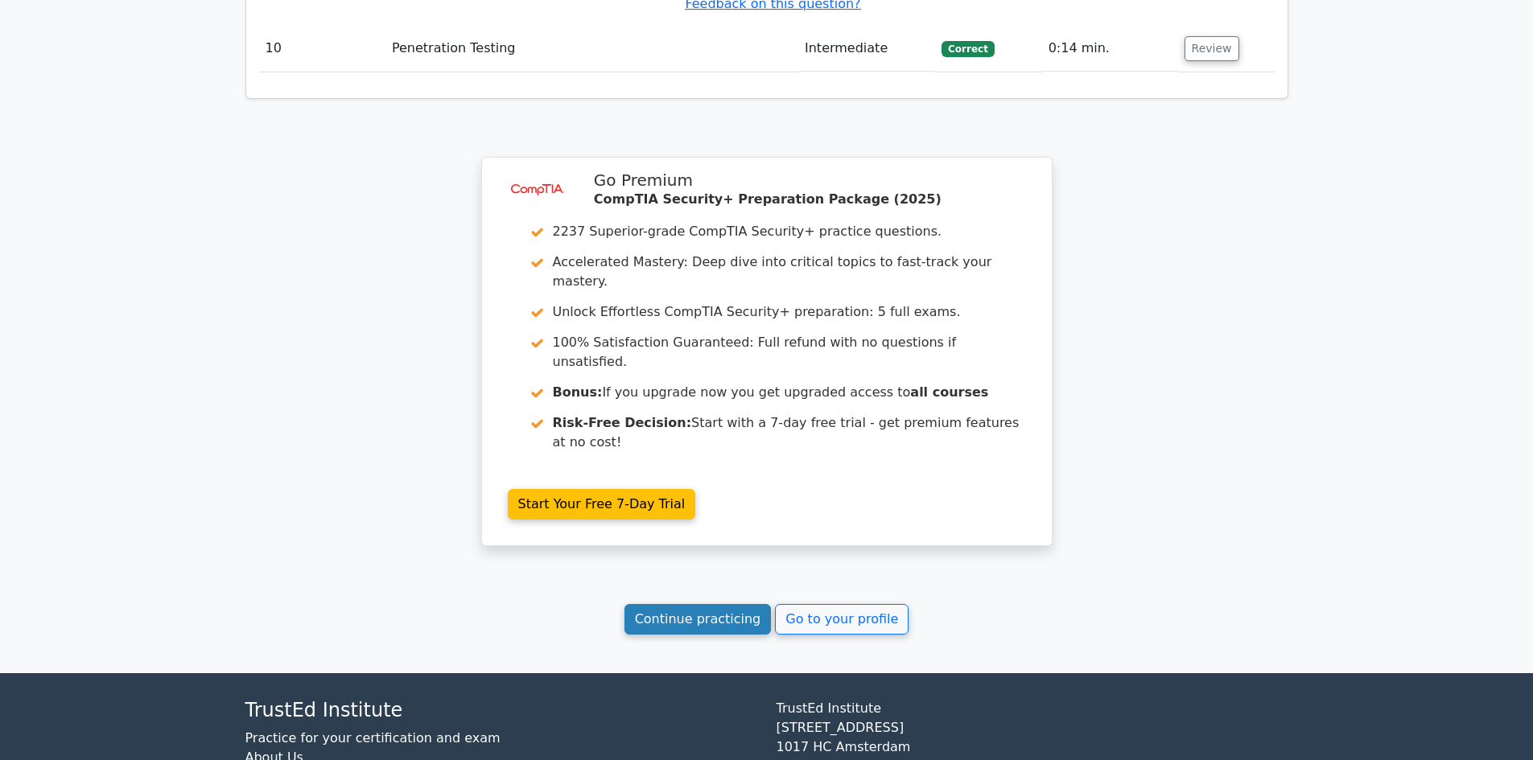
click at [711, 604] on link "Continue practicing" at bounding box center [697, 619] width 147 height 31
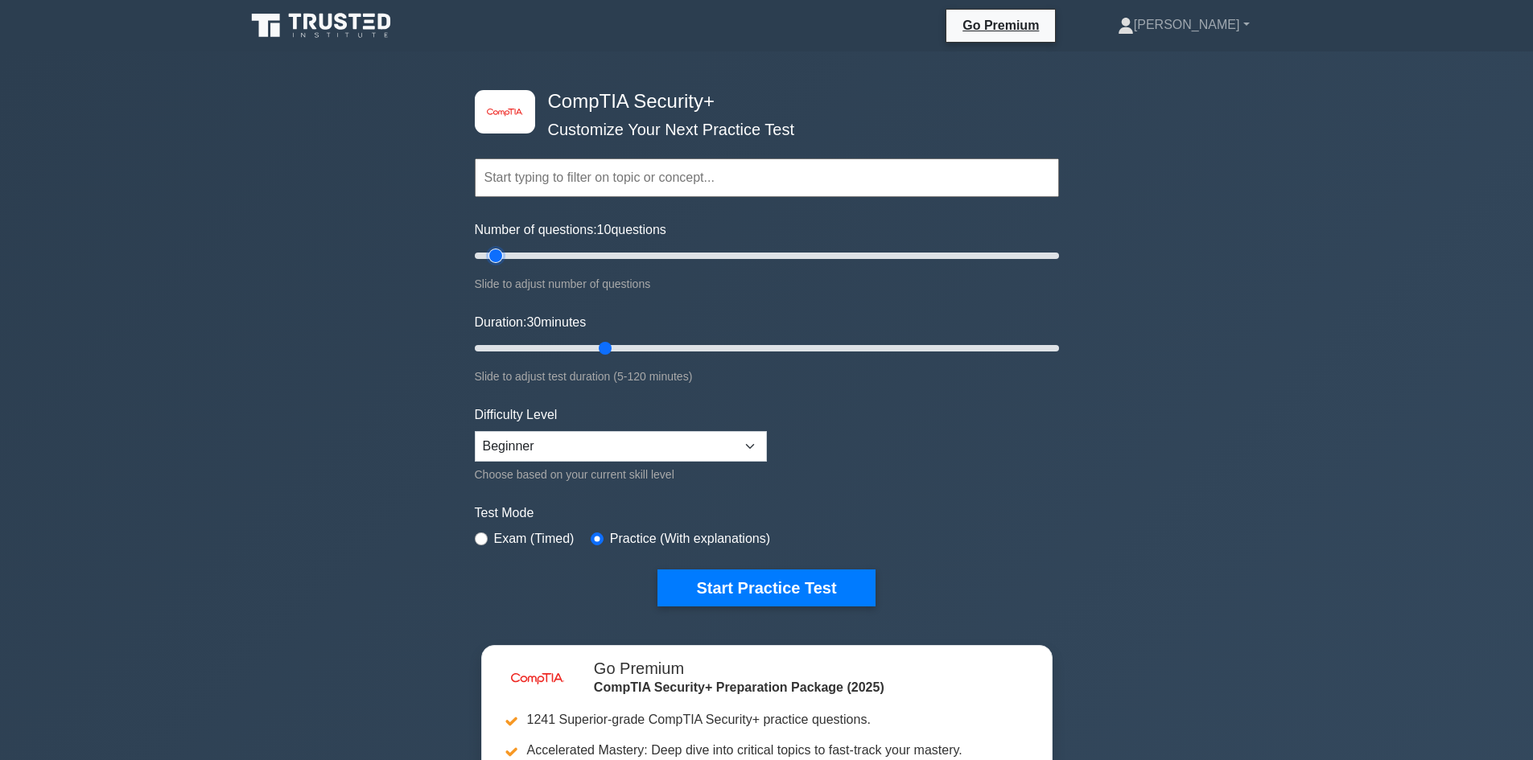
drag, startPoint x: 541, startPoint y: 255, endPoint x: 502, endPoint y: 255, distance: 38.6
type input "10"
click at [502, 255] on input "Number of questions: 10 questions" at bounding box center [767, 255] width 584 height 19
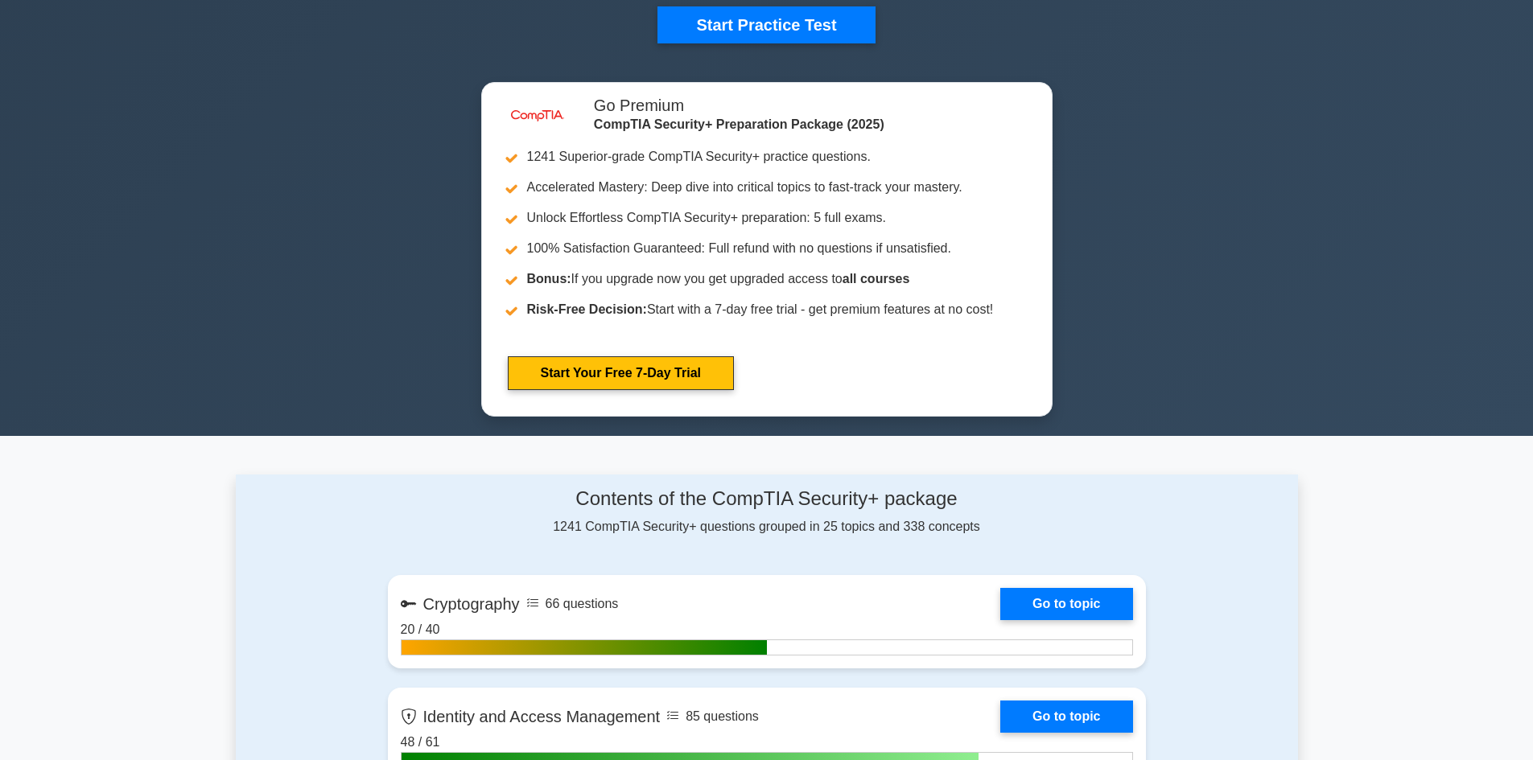
scroll to position [241, 0]
